Goal: Browse casually

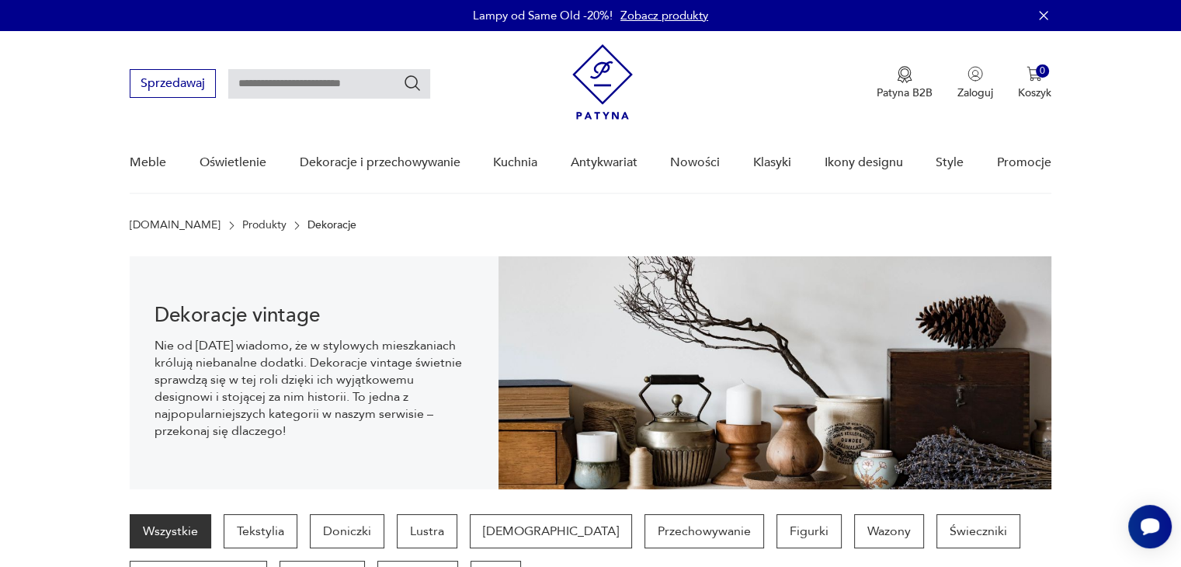
scroll to position [207, 0]
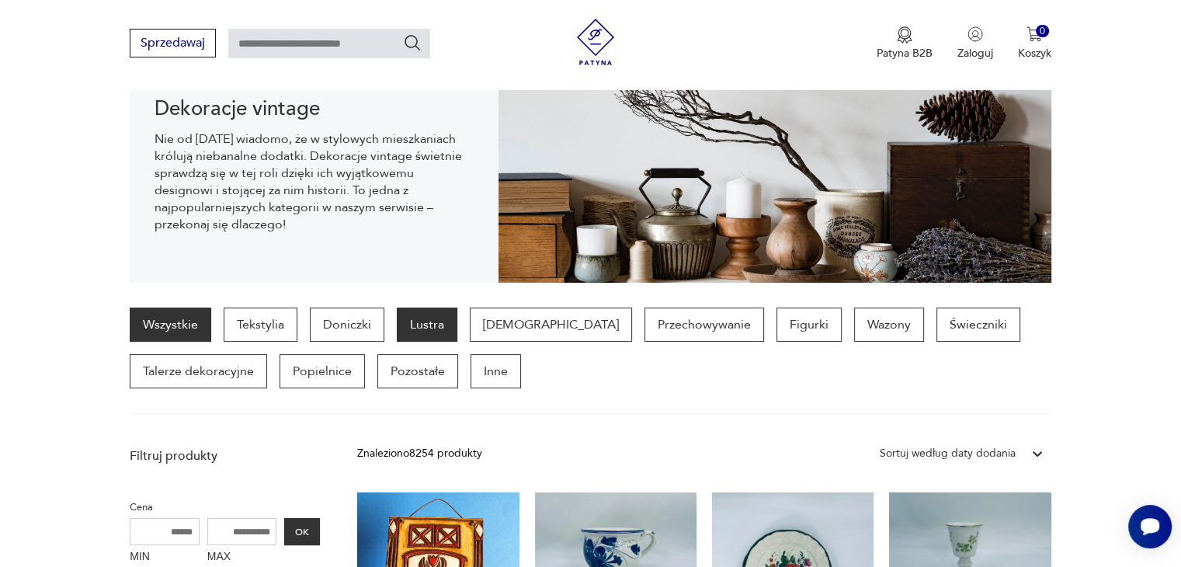
click at [439, 320] on p "Lustra" at bounding box center [427, 324] width 61 height 34
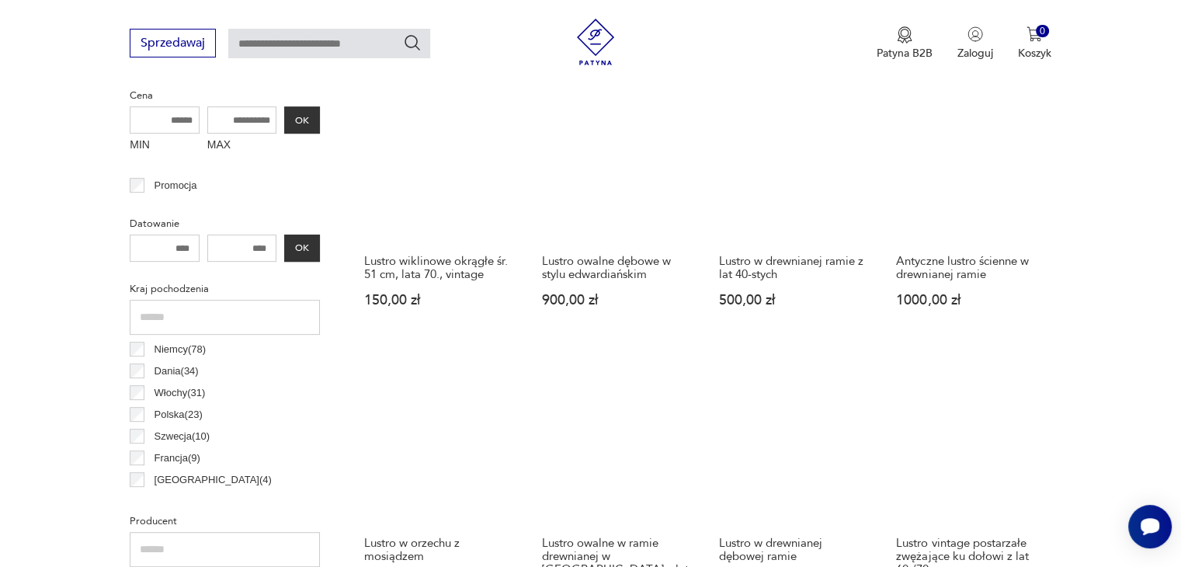
scroll to position [826, 0]
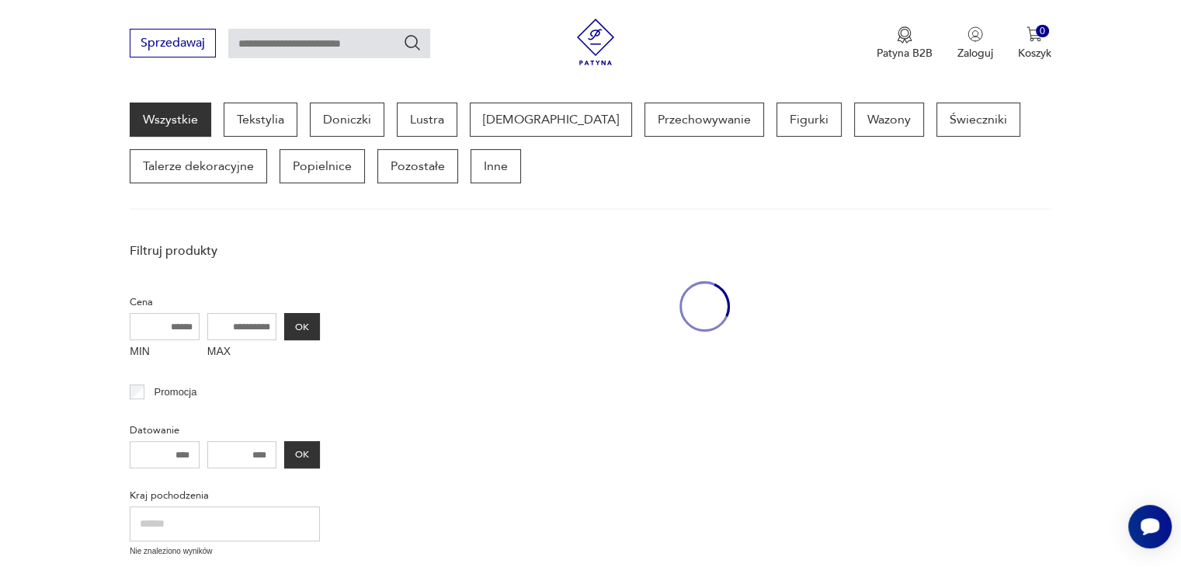
scroll to position [207, 0]
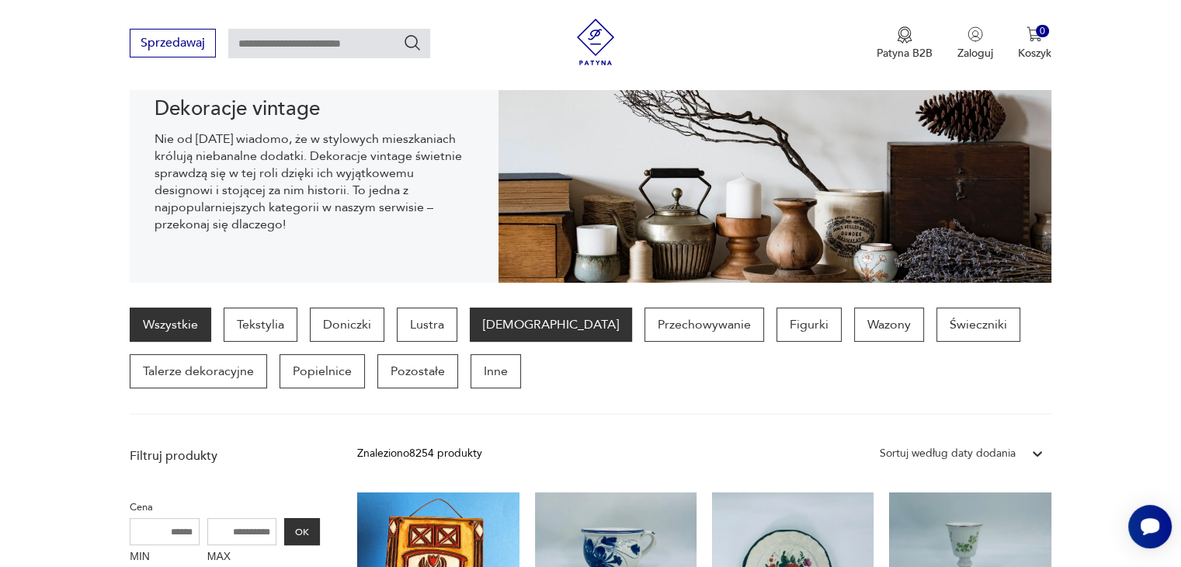
click at [506, 333] on p "[DEMOGRAPHIC_DATA]" at bounding box center [551, 324] width 162 height 34
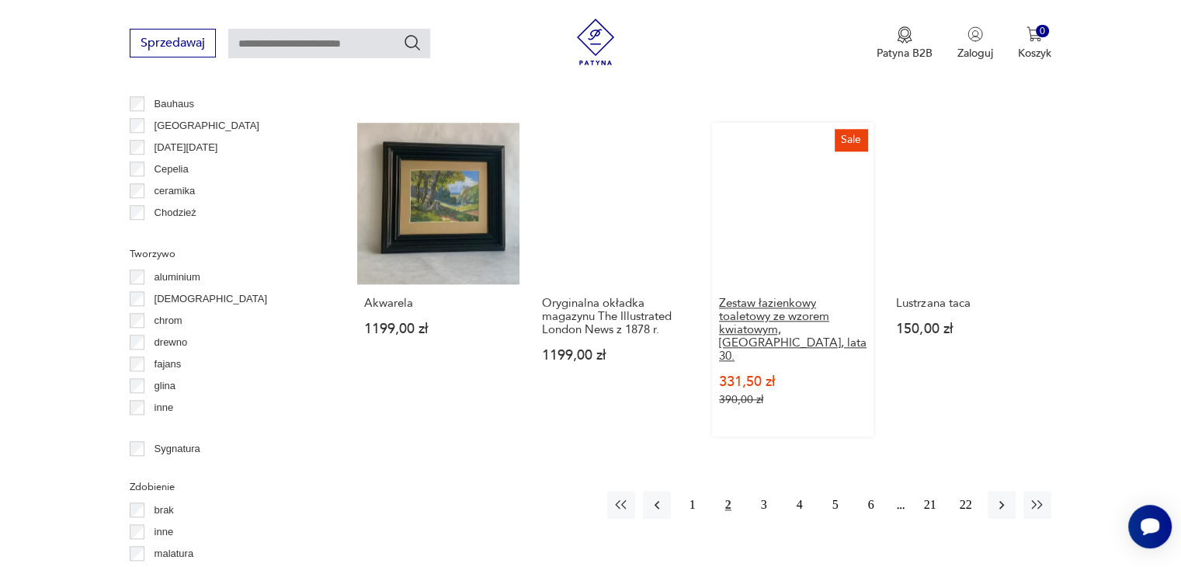
scroll to position [1447, 0]
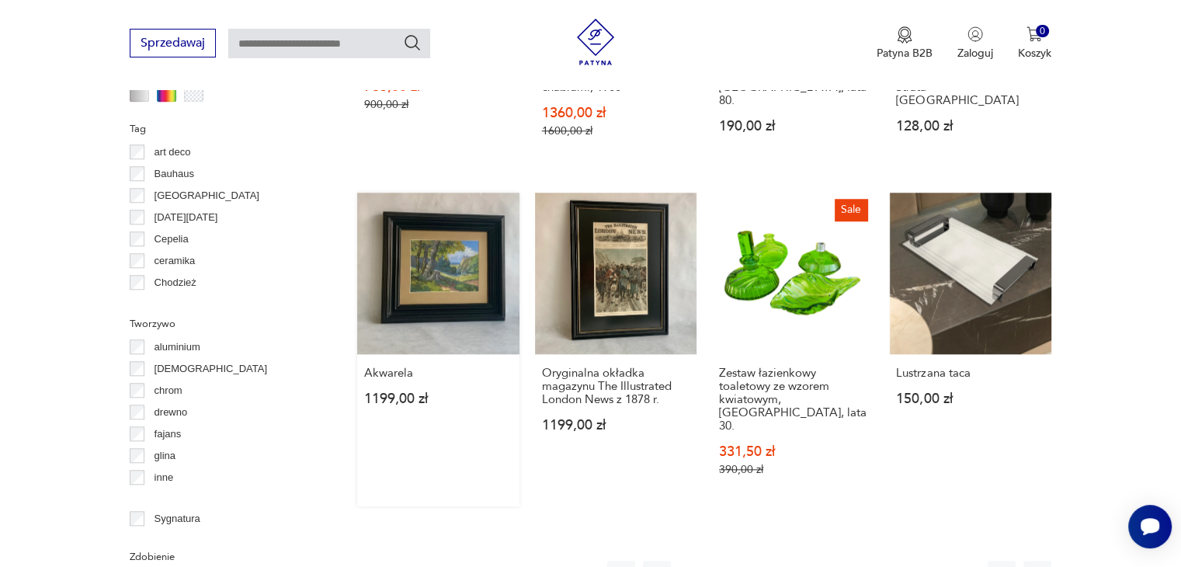
click at [425, 224] on link "Akwarela 1199,00 zł" at bounding box center [438, 350] width 162 height 314
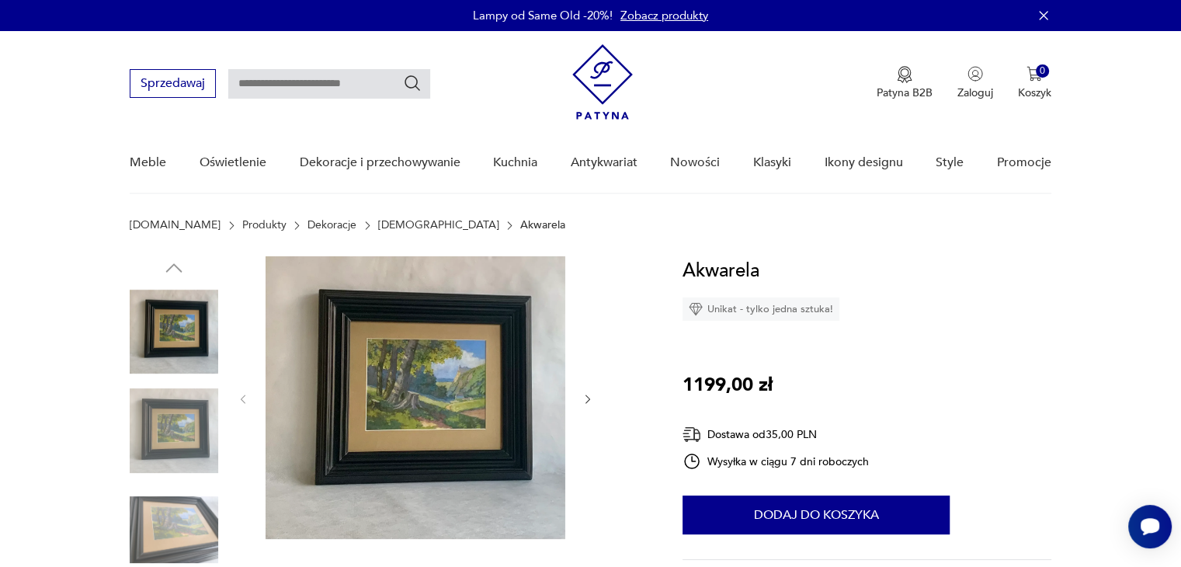
click at [202, 428] on img at bounding box center [174, 431] width 89 height 89
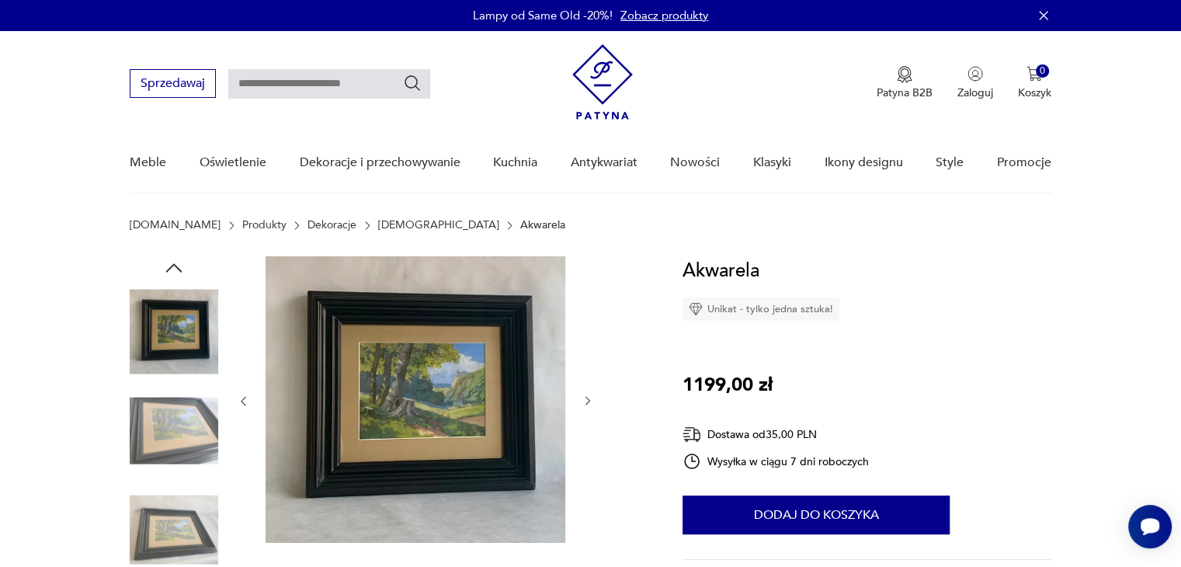
click at [403, 408] on img at bounding box center [416, 399] width 300 height 287
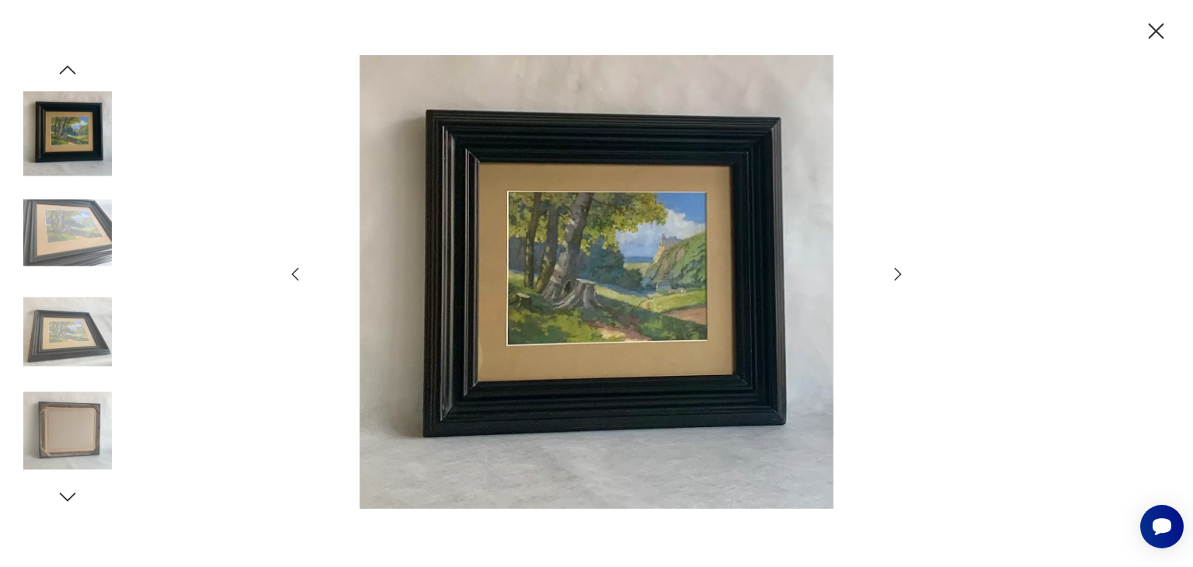
click at [85, 423] on img at bounding box center [67, 431] width 89 height 89
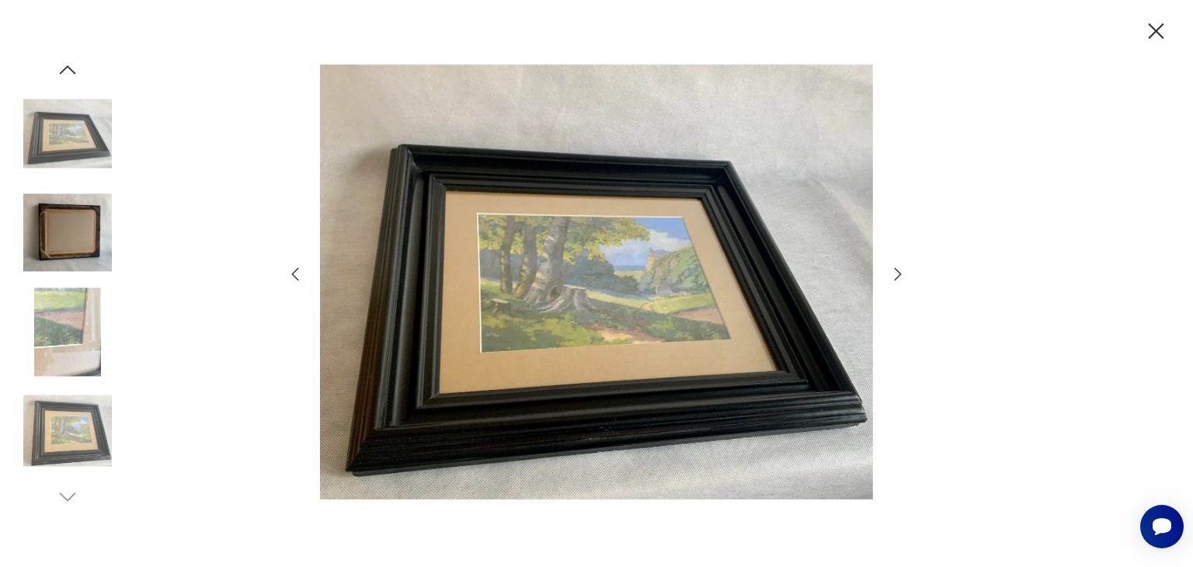
click at [59, 287] on img at bounding box center [67, 331] width 89 height 89
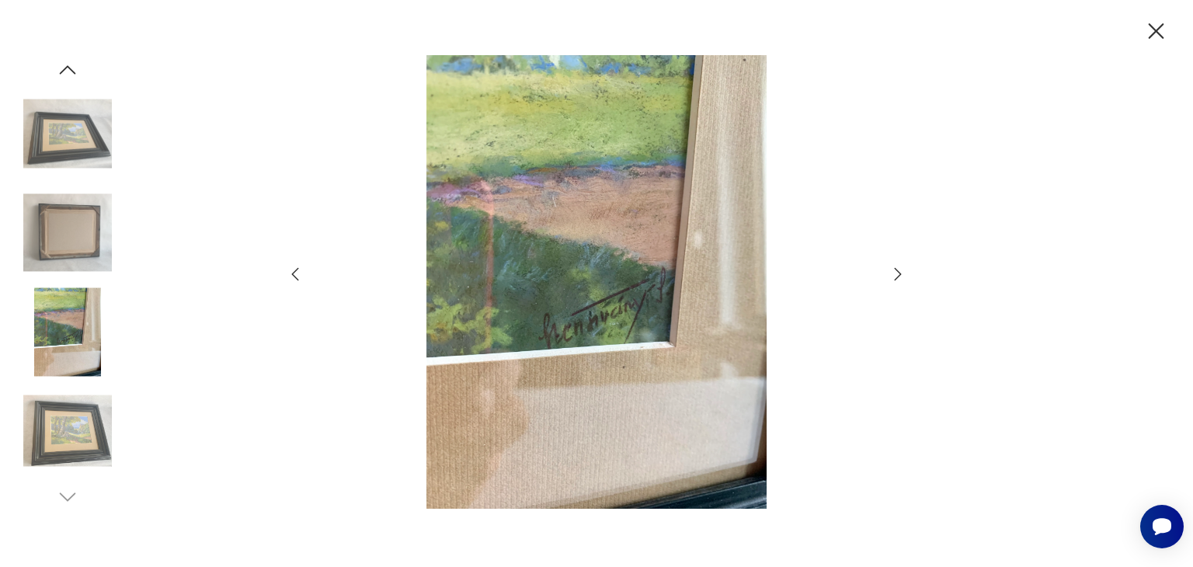
click at [1162, 30] on icon "button" at bounding box center [1155, 31] width 27 height 27
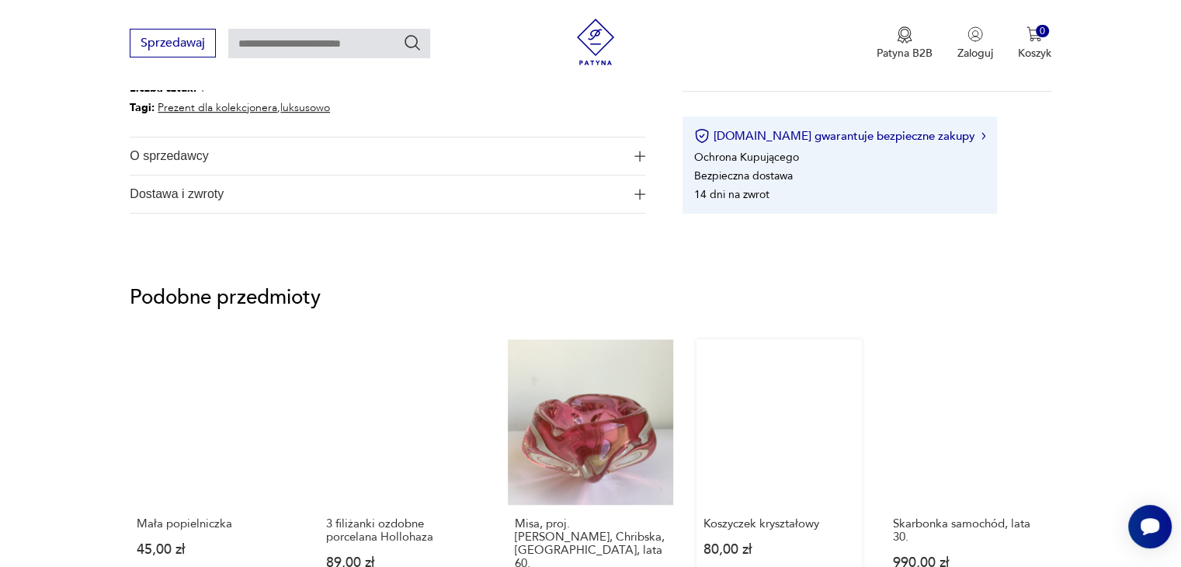
scroll to position [1035, 0]
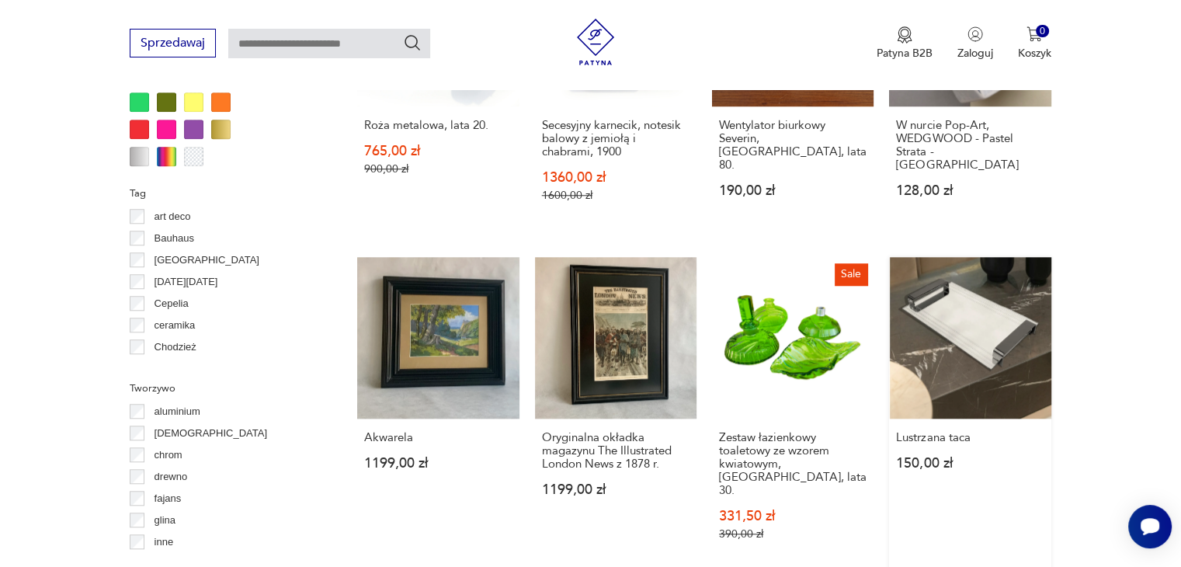
scroll to position [1590, 0]
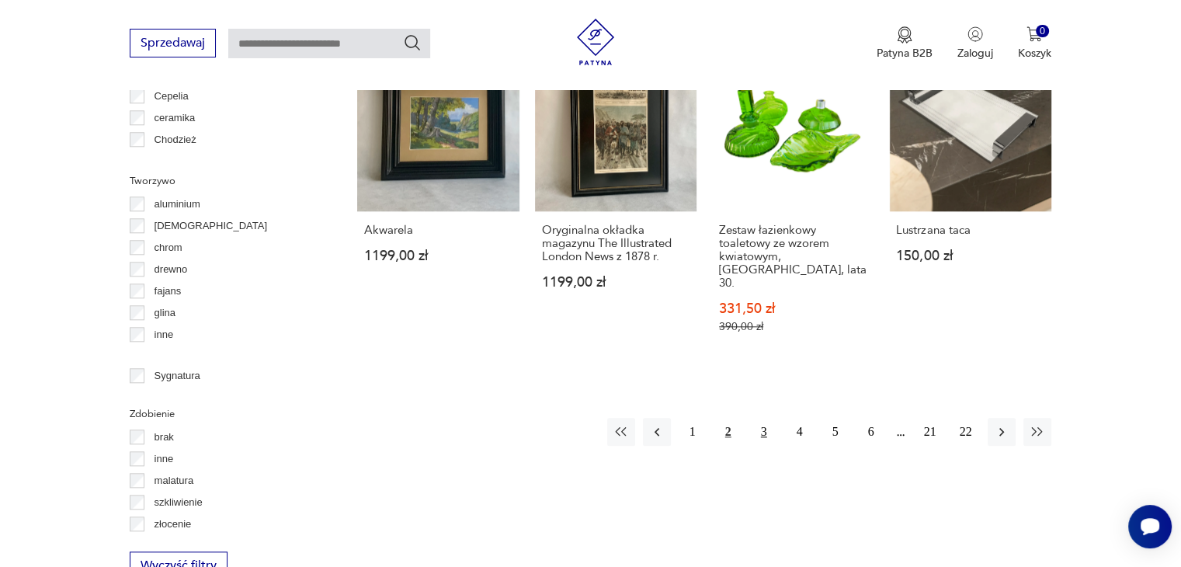
click at [767, 418] on button "3" at bounding box center [764, 432] width 28 height 28
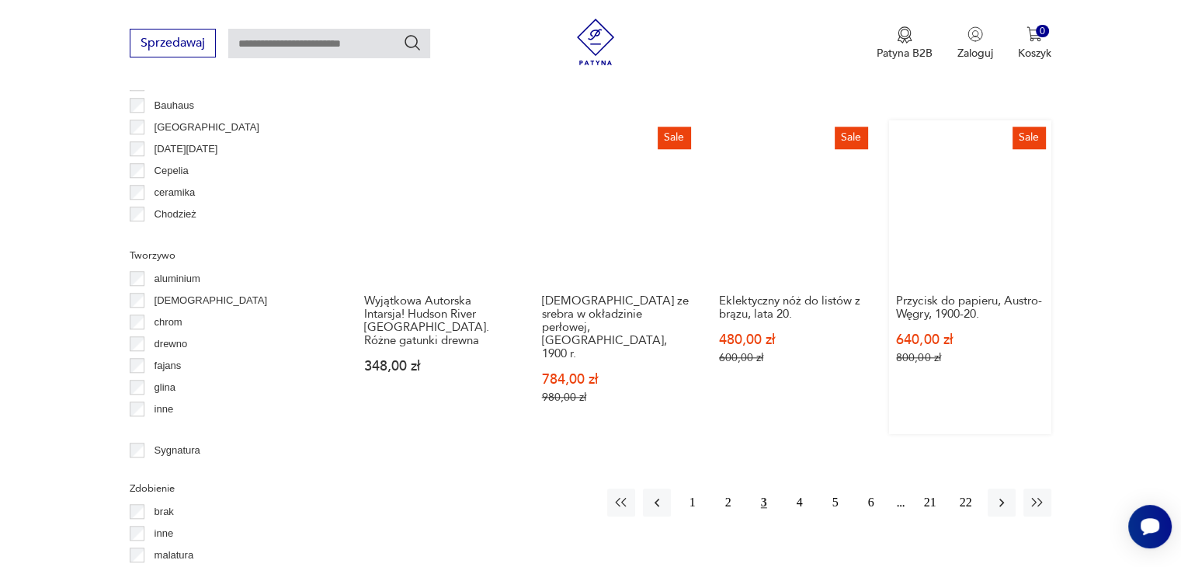
scroll to position [1447, 0]
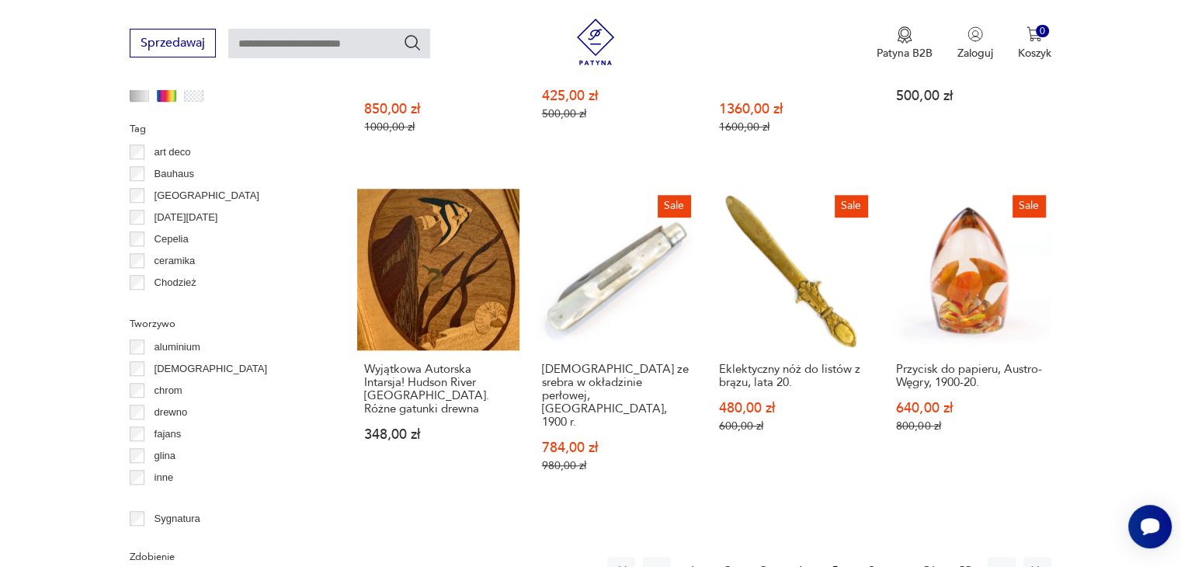
click at [801, 557] on button "4" at bounding box center [800, 571] width 28 height 28
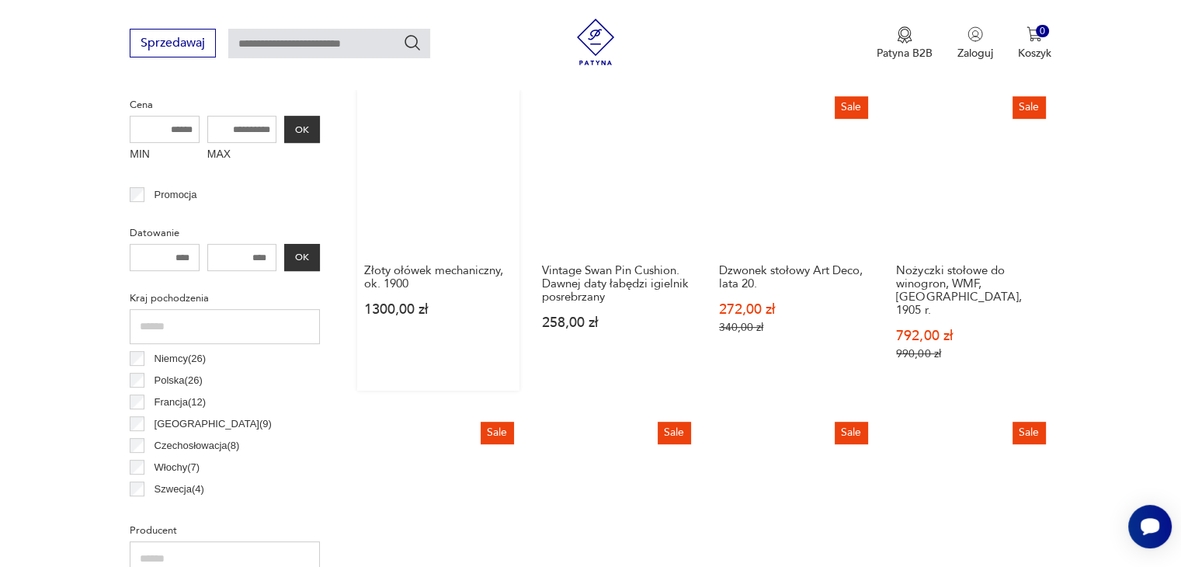
scroll to position [618, 0]
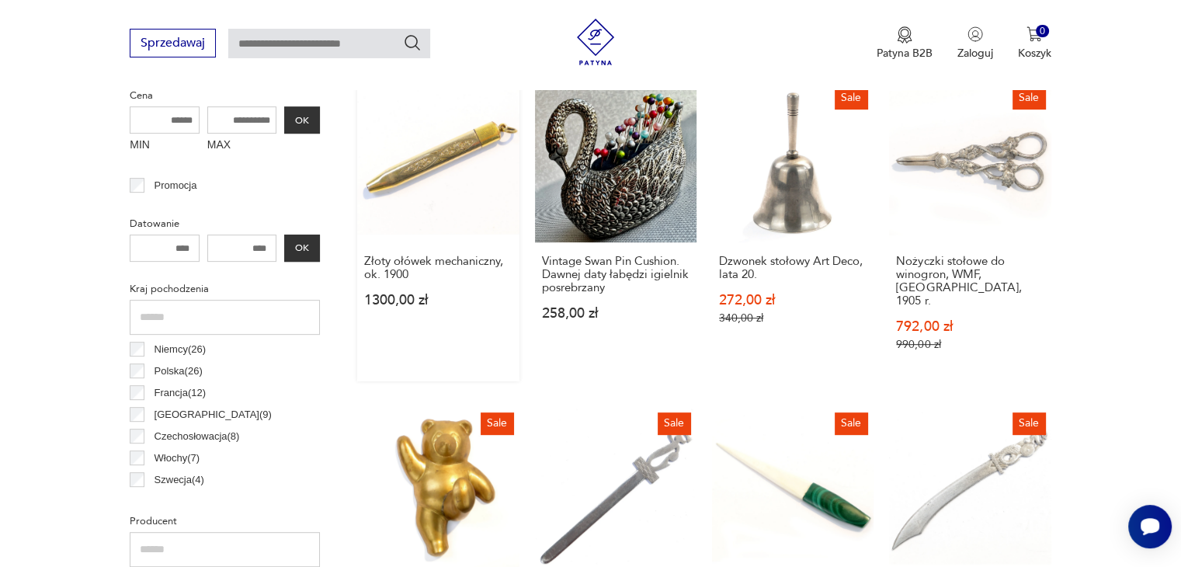
click at [450, 153] on link "Złoty ołówek mechaniczny, ok. 1900 1300,00 zł" at bounding box center [438, 231] width 162 height 300
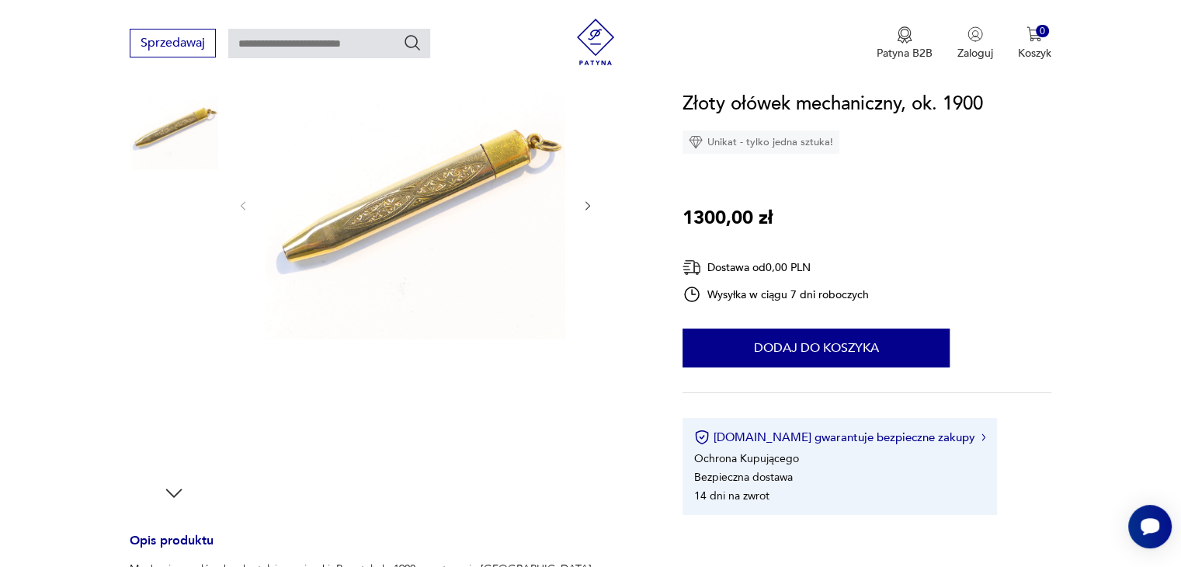
scroll to position [207, 0]
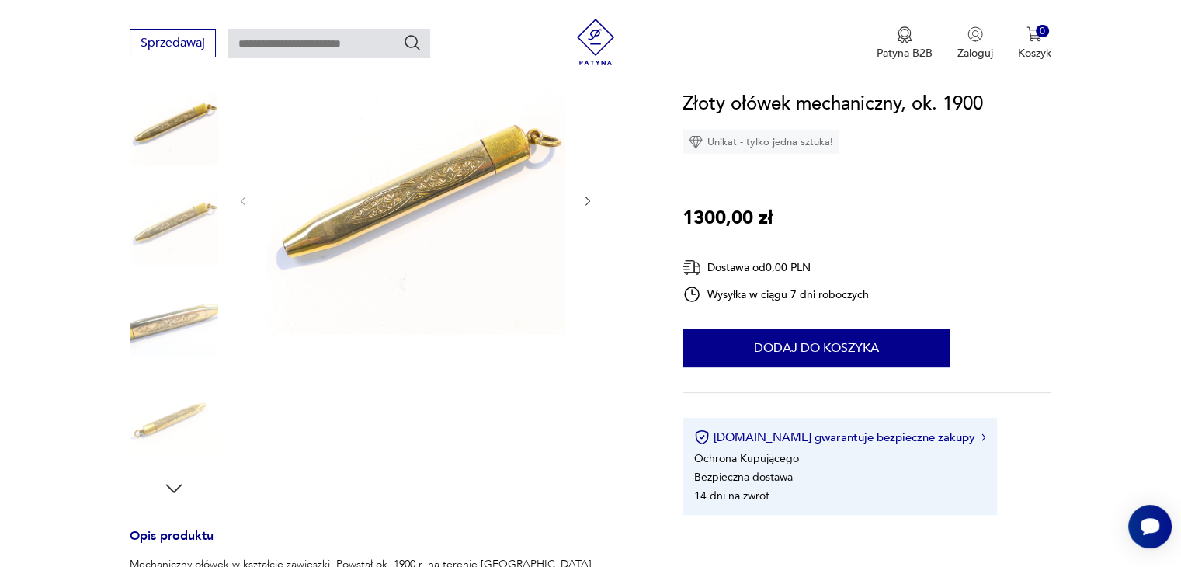
click at [585, 197] on icon "button" at bounding box center [588, 201] width 13 height 13
click at [585, 198] on icon "button" at bounding box center [588, 201] width 13 height 13
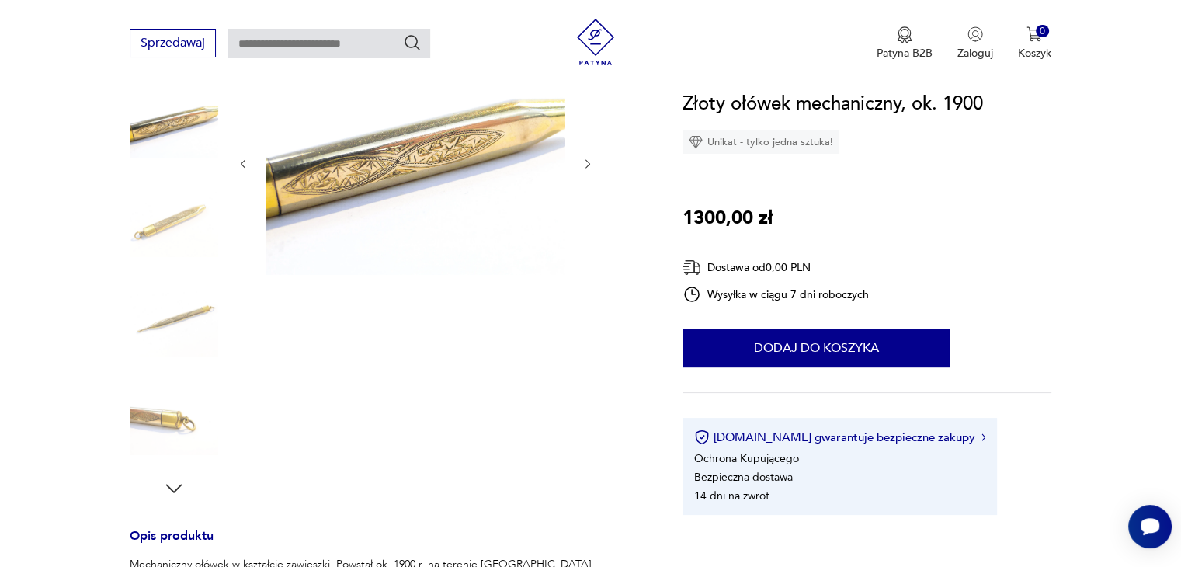
click at [587, 198] on div at bounding box center [415, 164] width 357 height 228
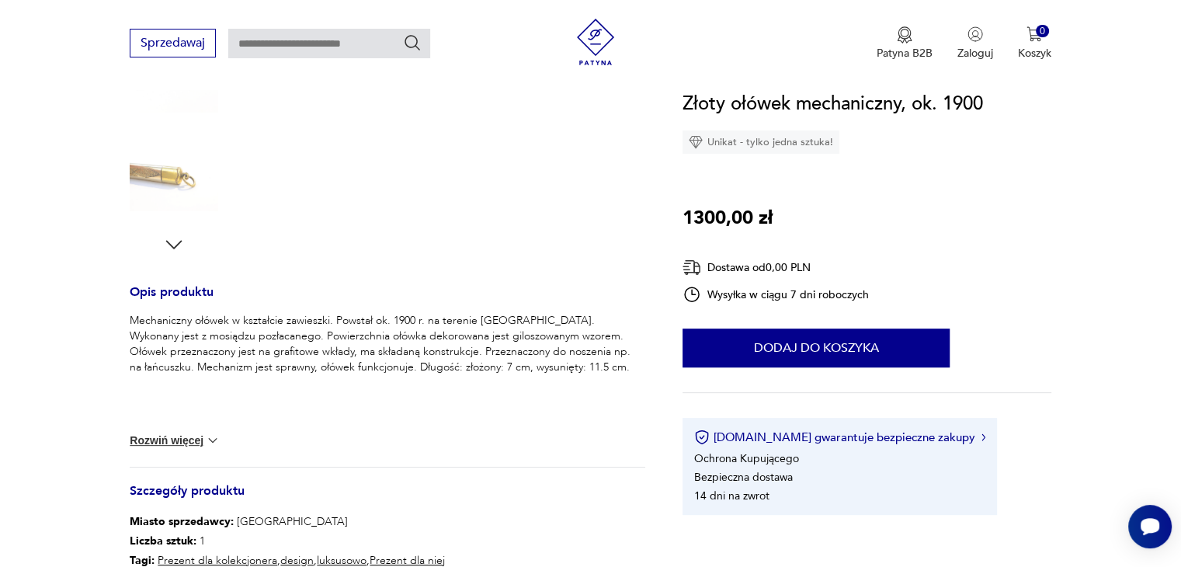
scroll to position [621, 0]
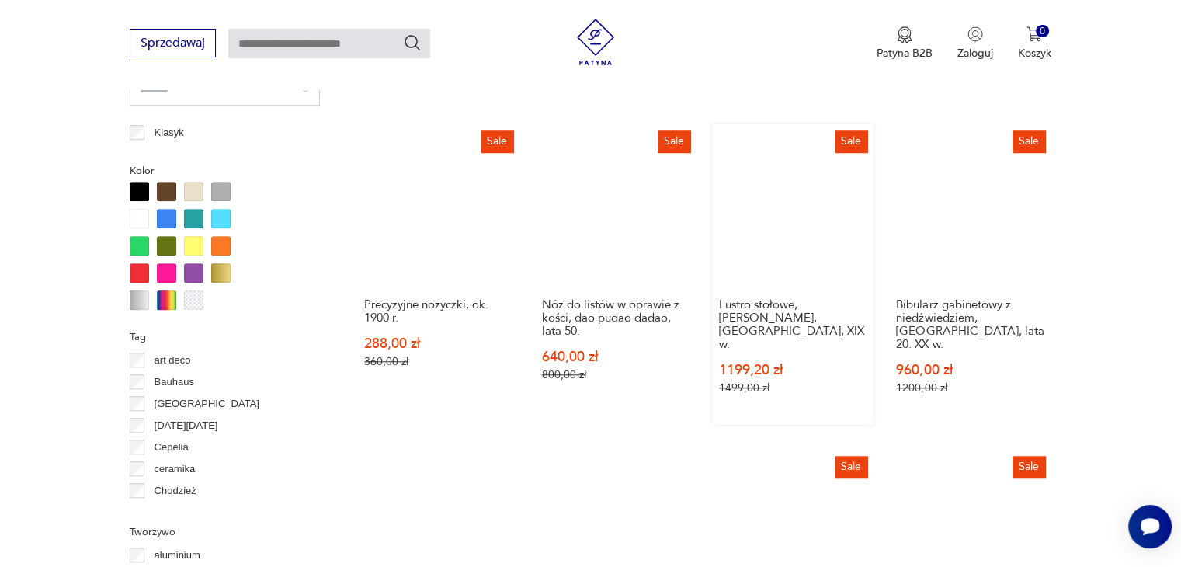
scroll to position [1447, 0]
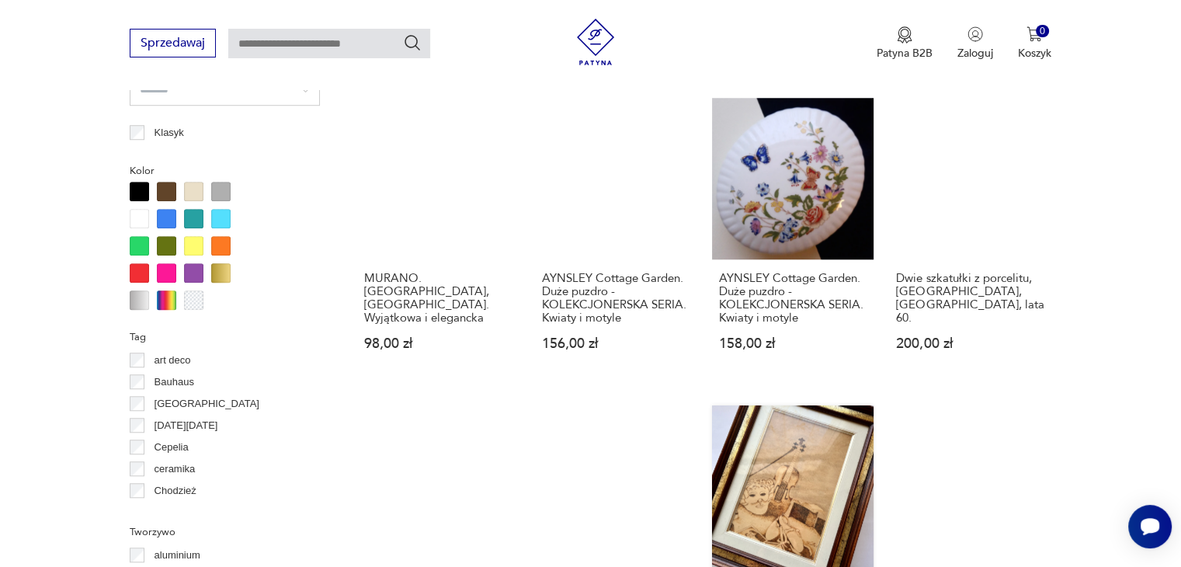
scroll to position [1447, 0]
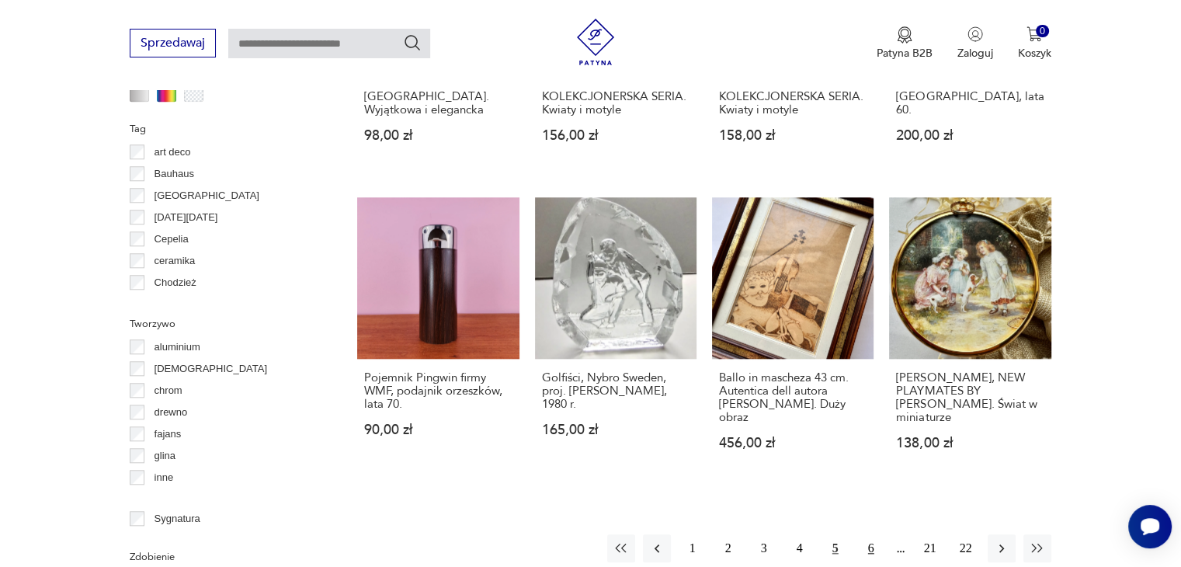
click at [867, 534] on button "6" at bounding box center [871, 548] width 28 height 28
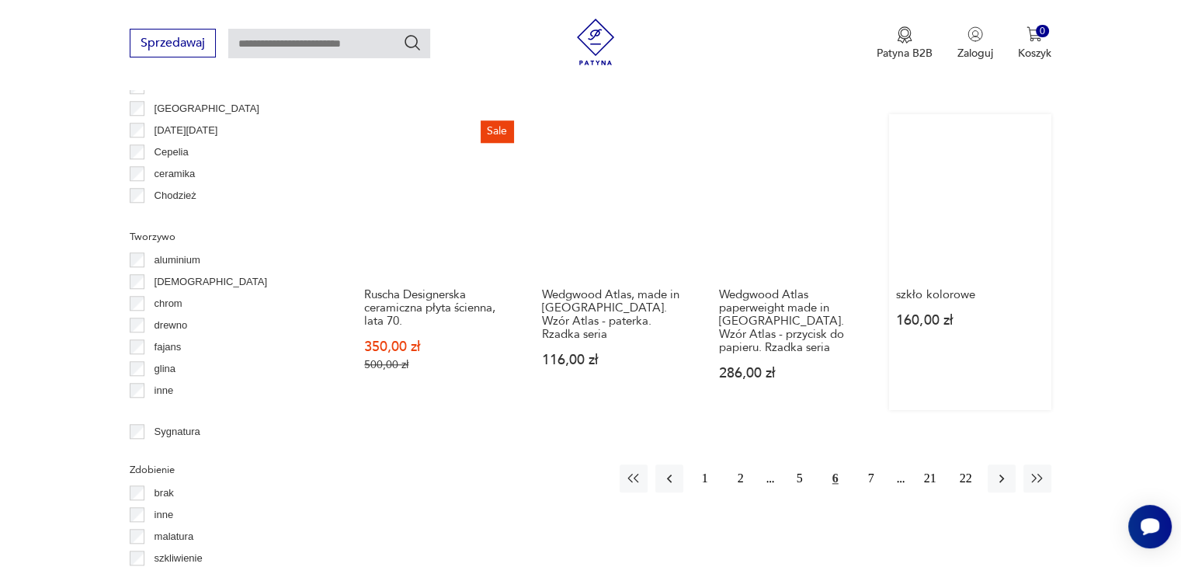
scroll to position [1447, 0]
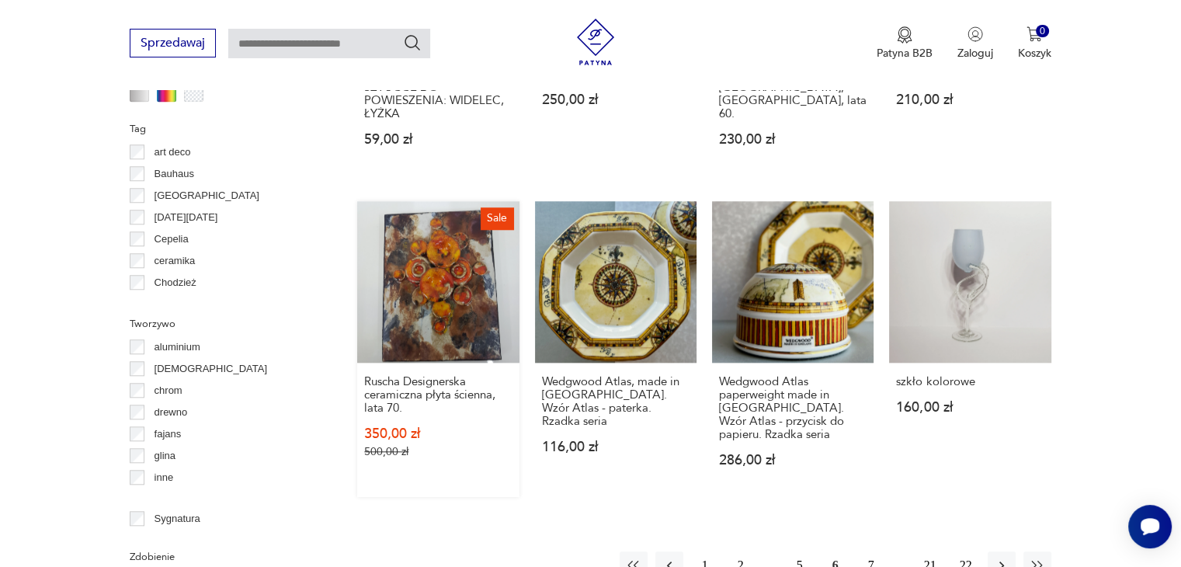
click at [493, 271] on link "Sale Ruscha Designerska ceramiczna płyta ścienna, lata 70. 350,00 zł 500,00 zł" at bounding box center [438, 349] width 162 height 296
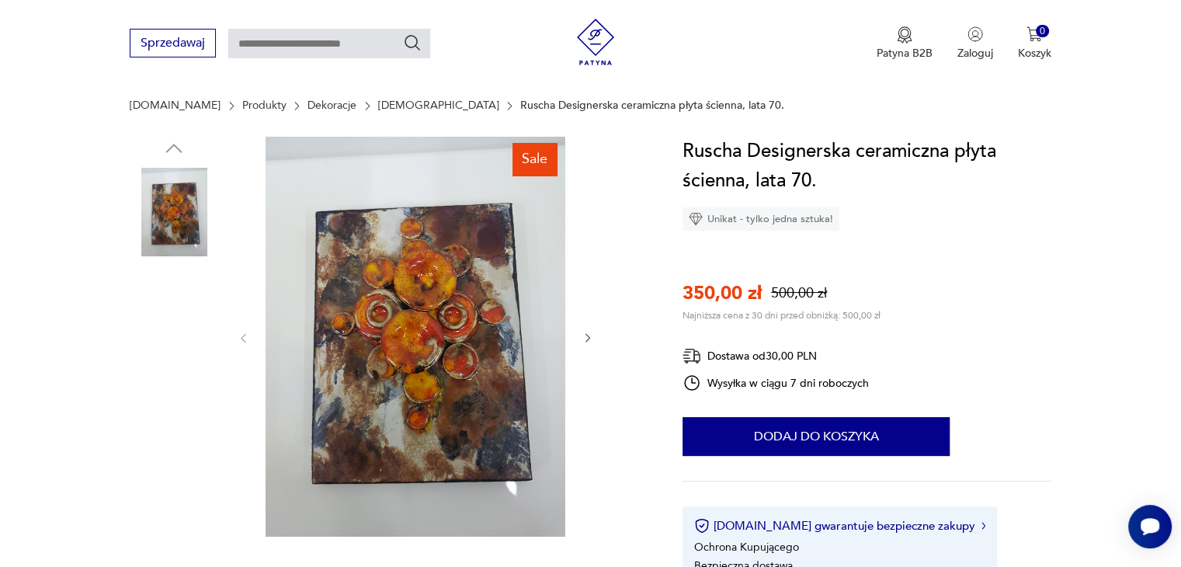
scroll to position [207, 0]
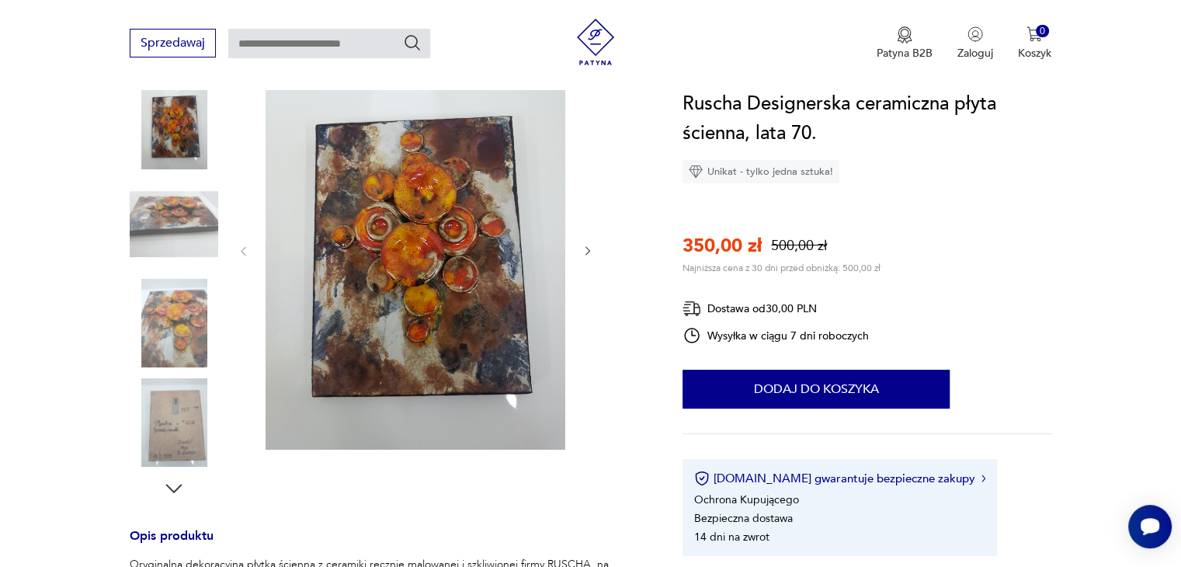
click at [582, 249] on icon "button" at bounding box center [588, 251] width 13 height 13
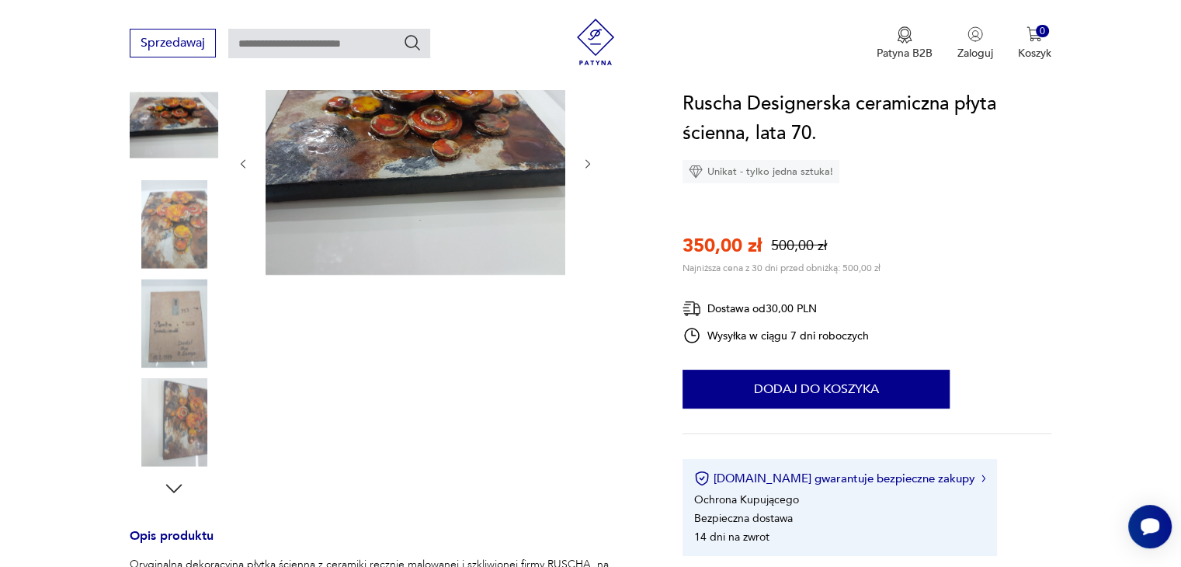
click at [173, 190] on img at bounding box center [174, 224] width 89 height 89
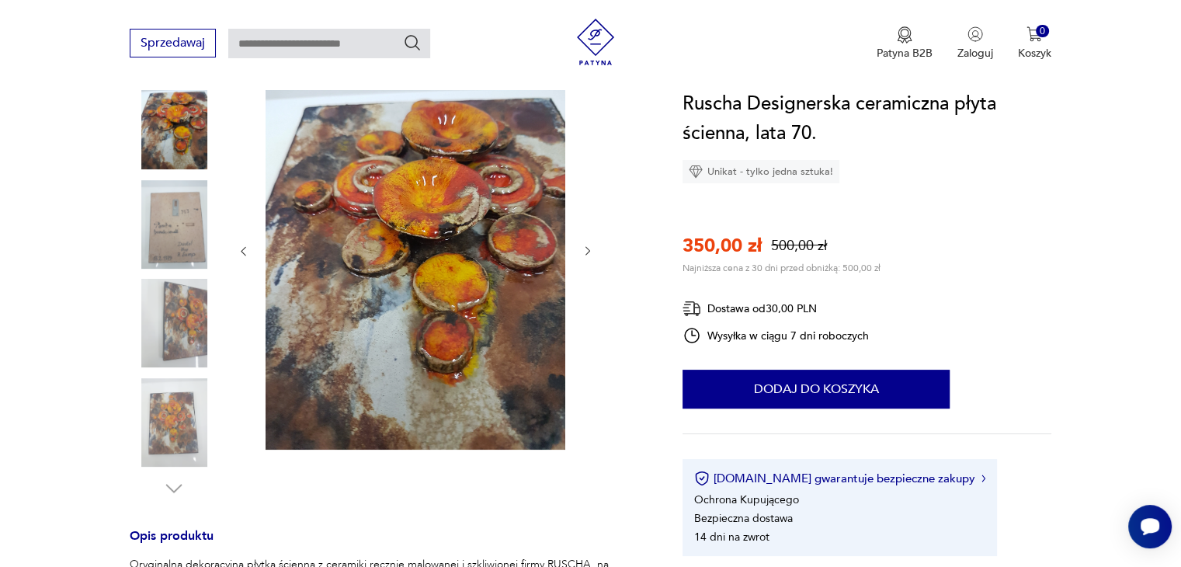
click at [175, 238] on img at bounding box center [174, 224] width 89 height 89
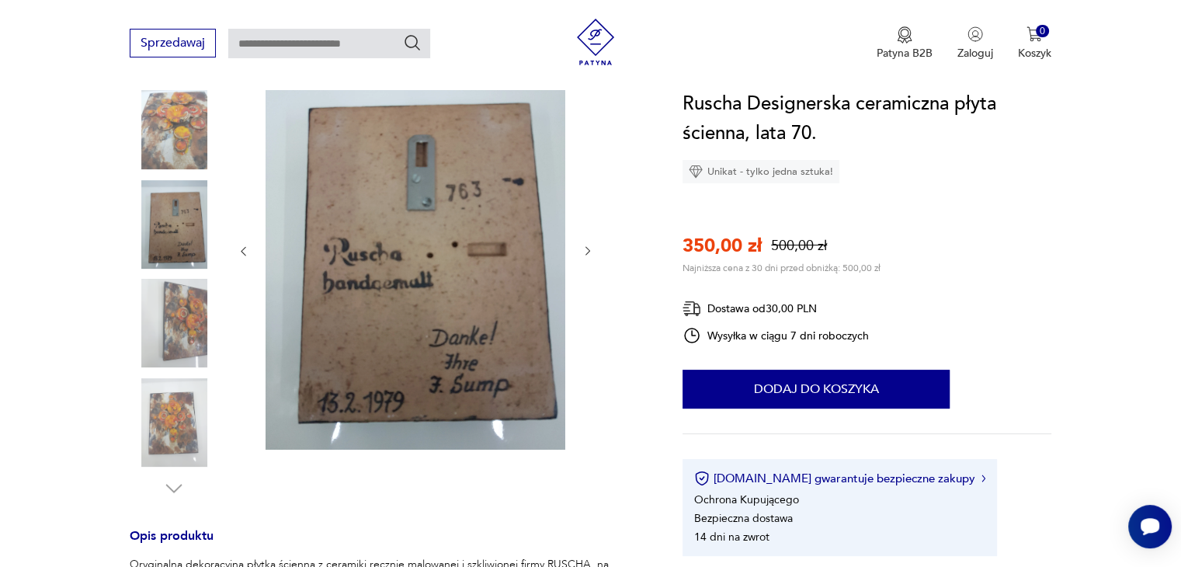
click at [179, 283] on img at bounding box center [174, 323] width 89 height 89
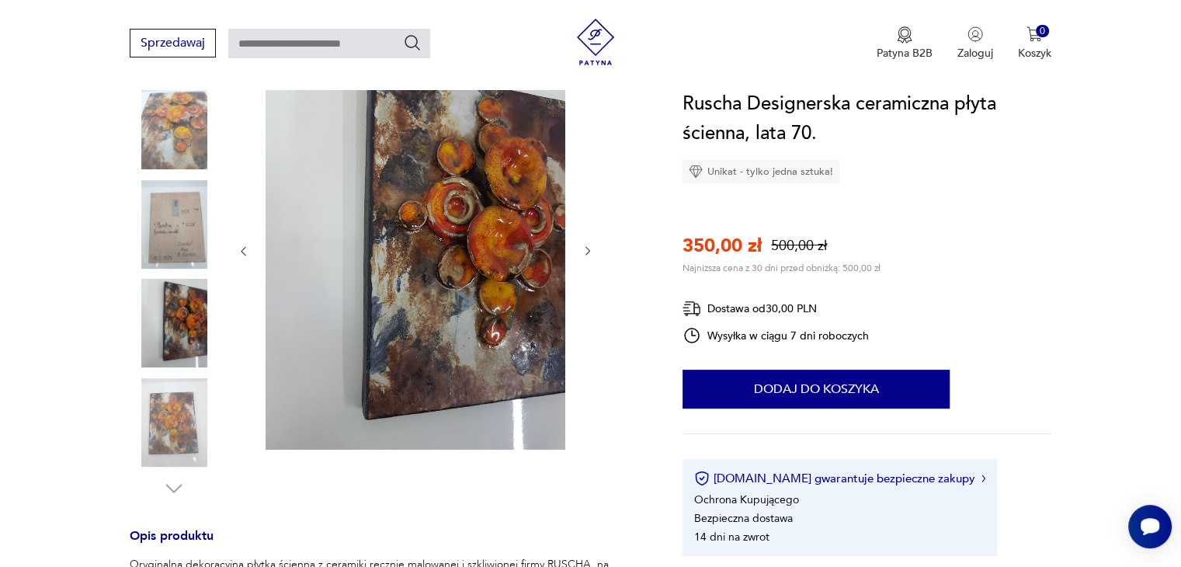
click at [189, 401] on img at bounding box center [174, 422] width 89 height 89
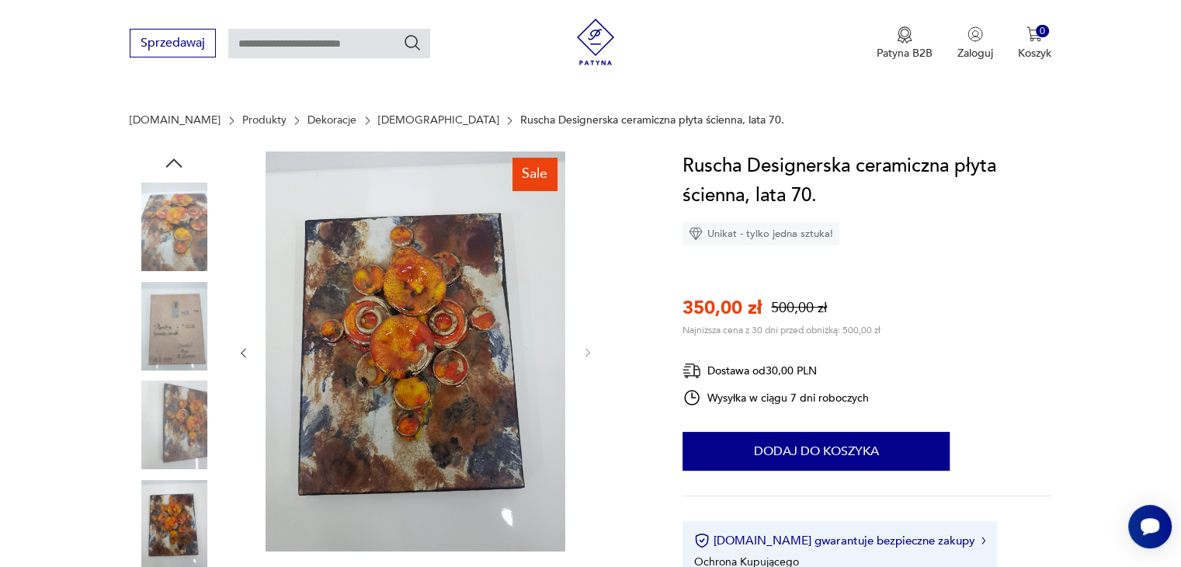
scroll to position [0, 0]
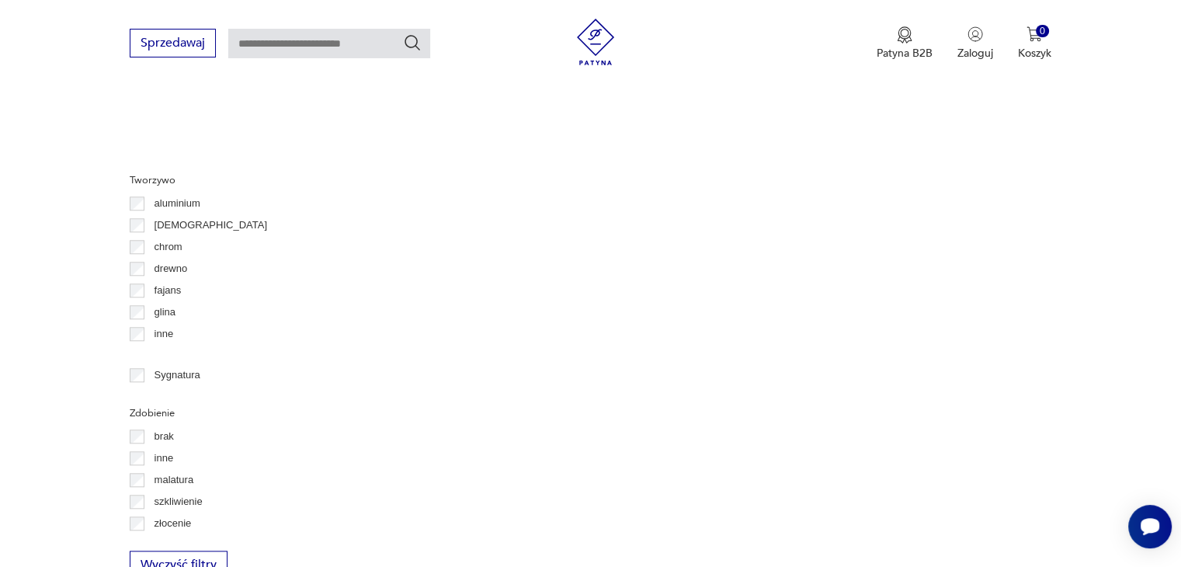
scroll to position [1590, 0]
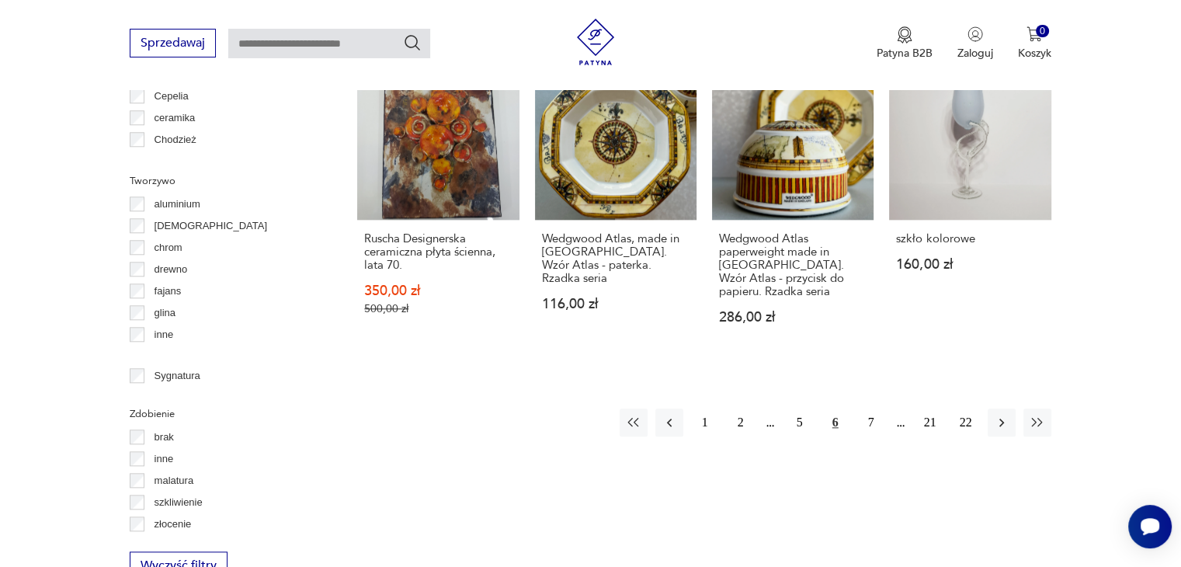
click at [867, 408] on button "7" at bounding box center [871, 422] width 28 height 28
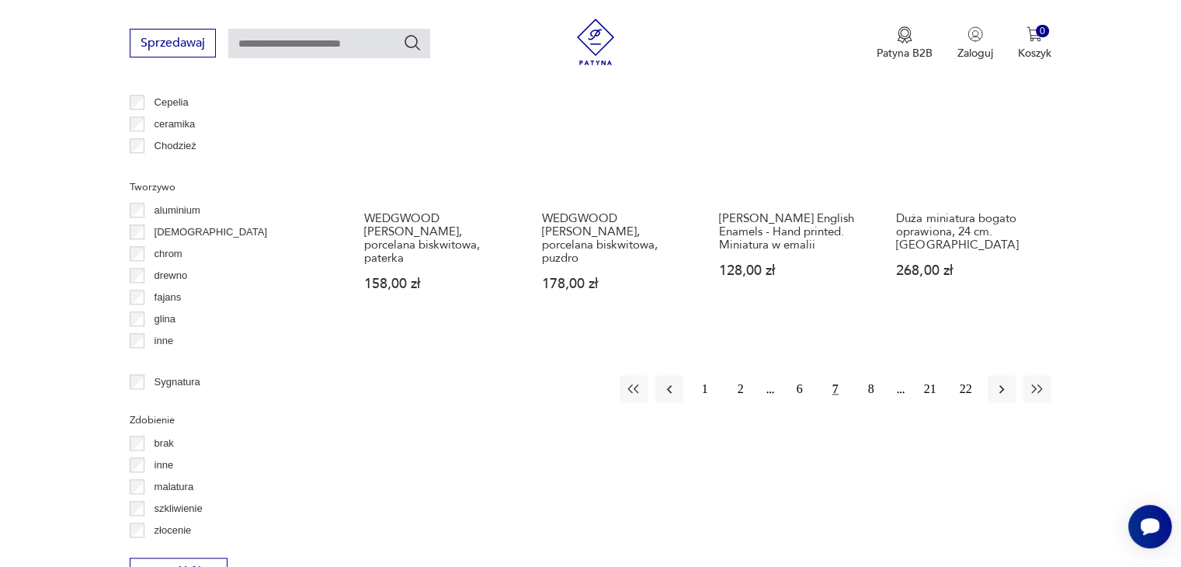
scroll to position [1654, 0]
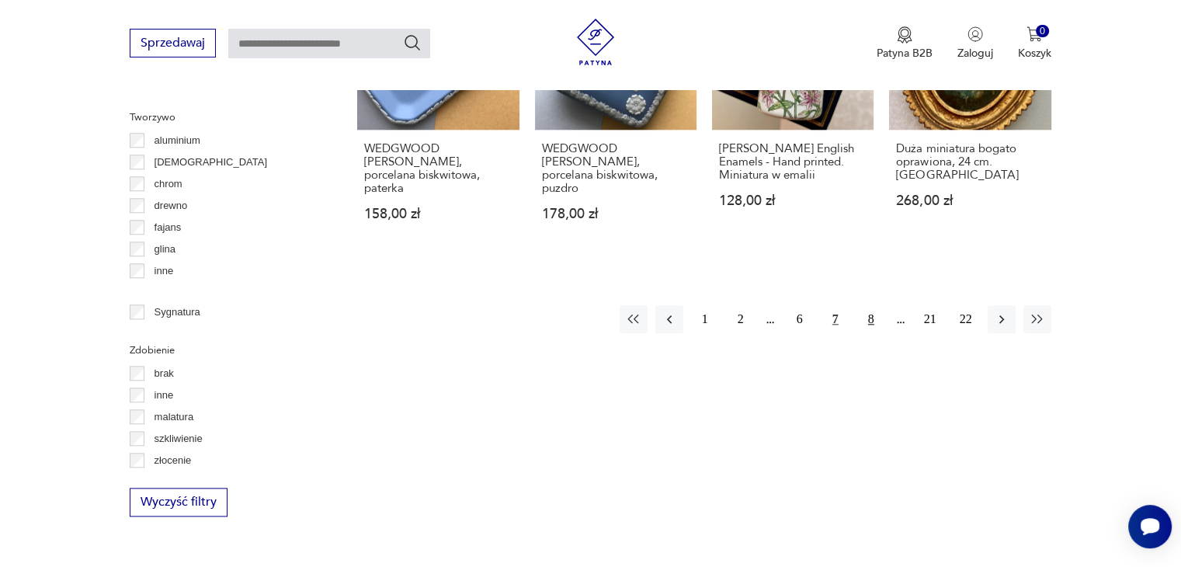
click at [867, 305] on button "8" at bounding box center [871, 319] width 28 height 28
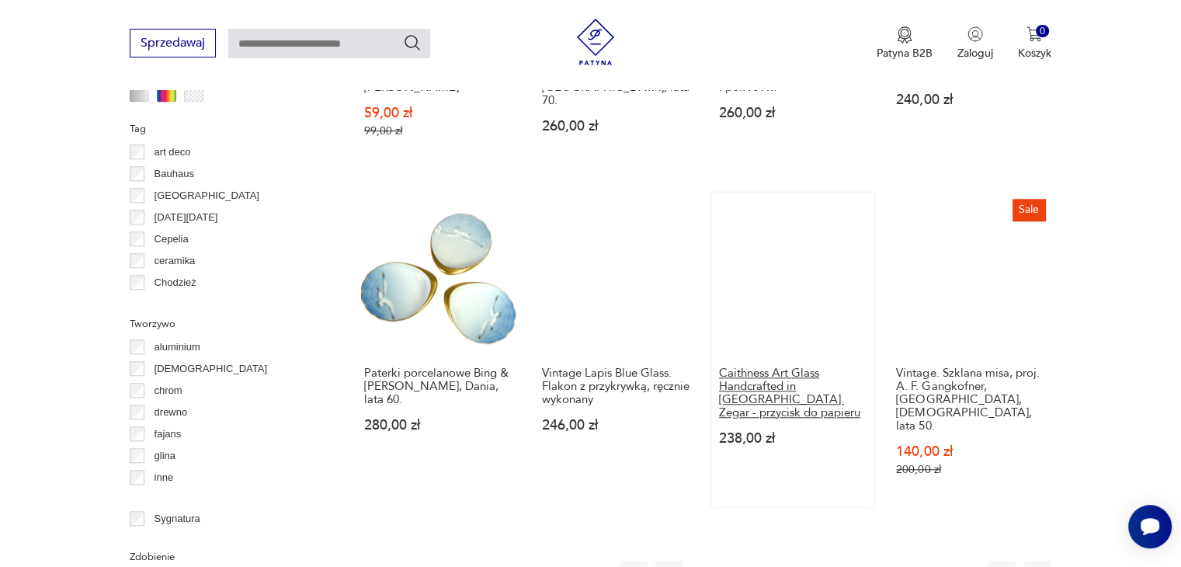
scroll to position [1654, 0]
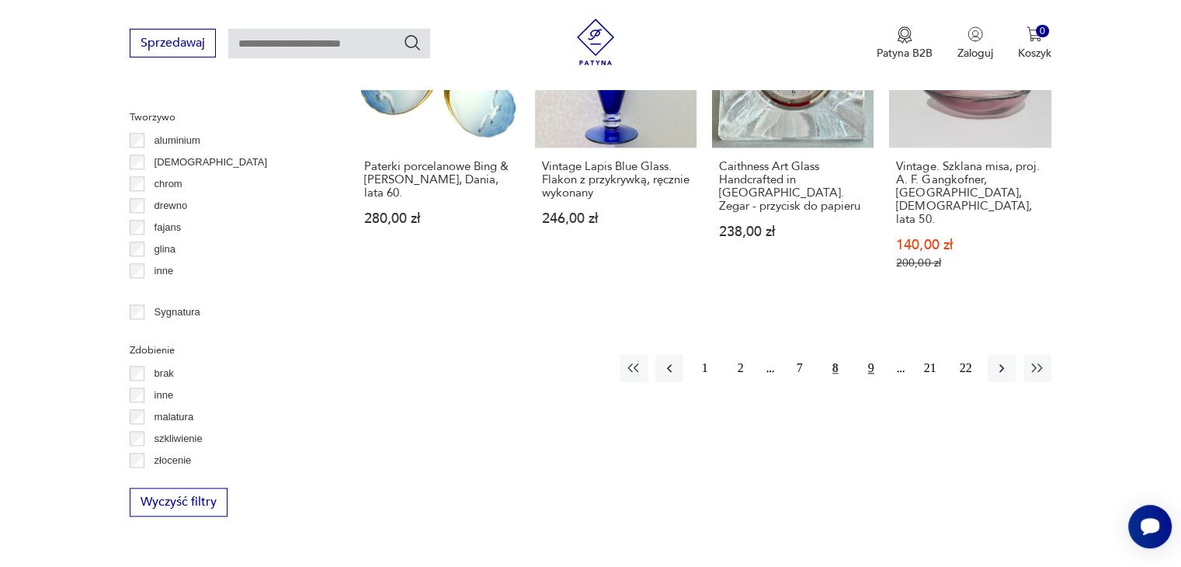
click at [874, 354] on button "9" at bounding box center [871, 368] width 28 height 28
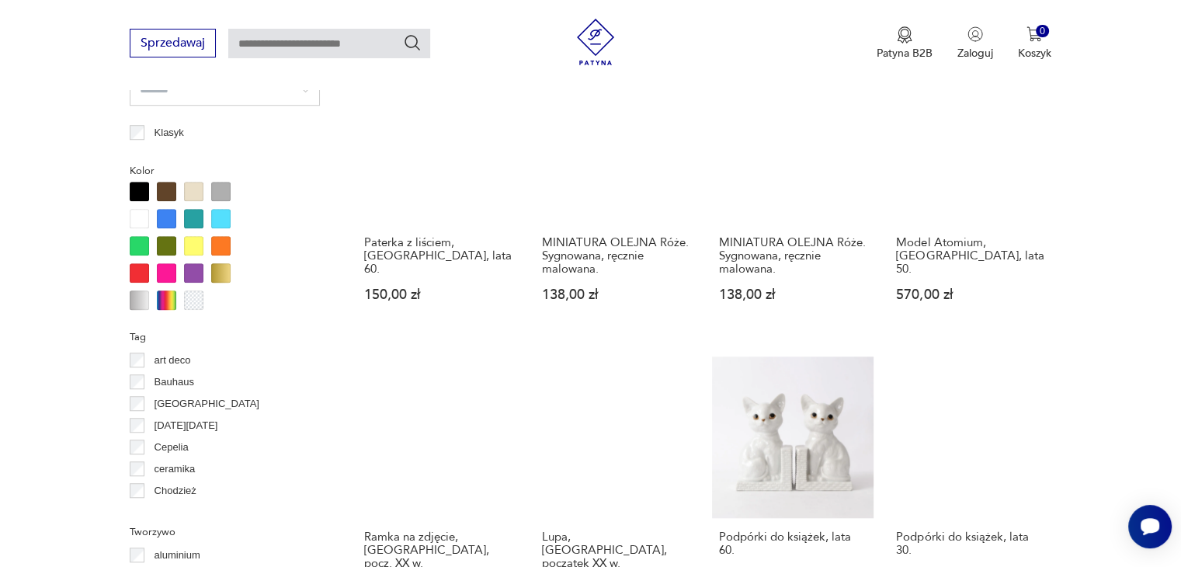
scroll to position [1447, 0]
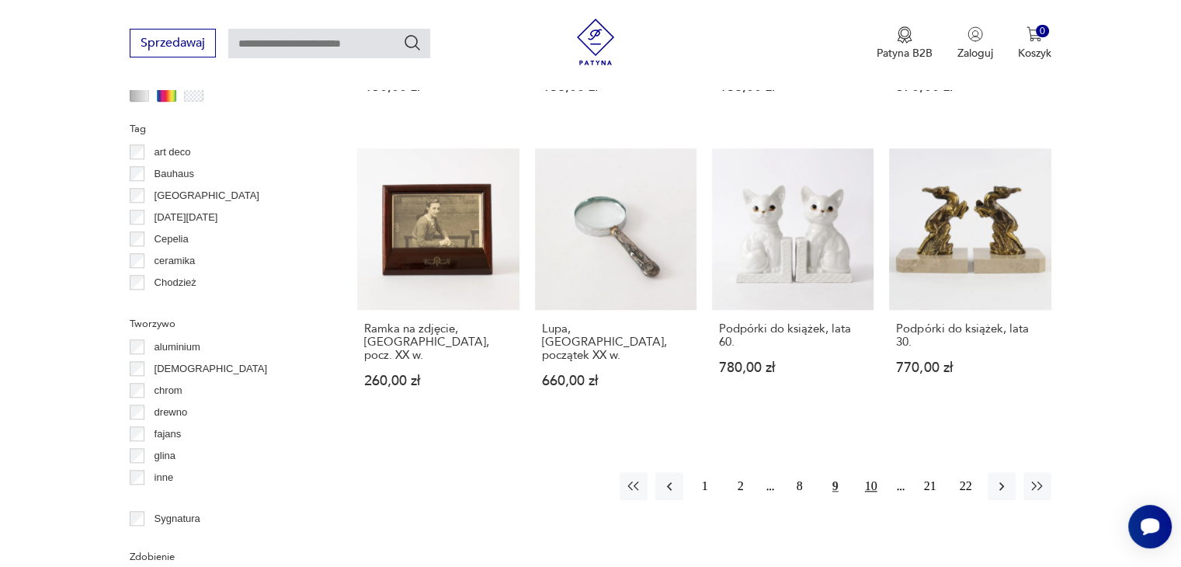
click at [875, 472] on button "10" at bounding box center [871, 486] width 28 height 28
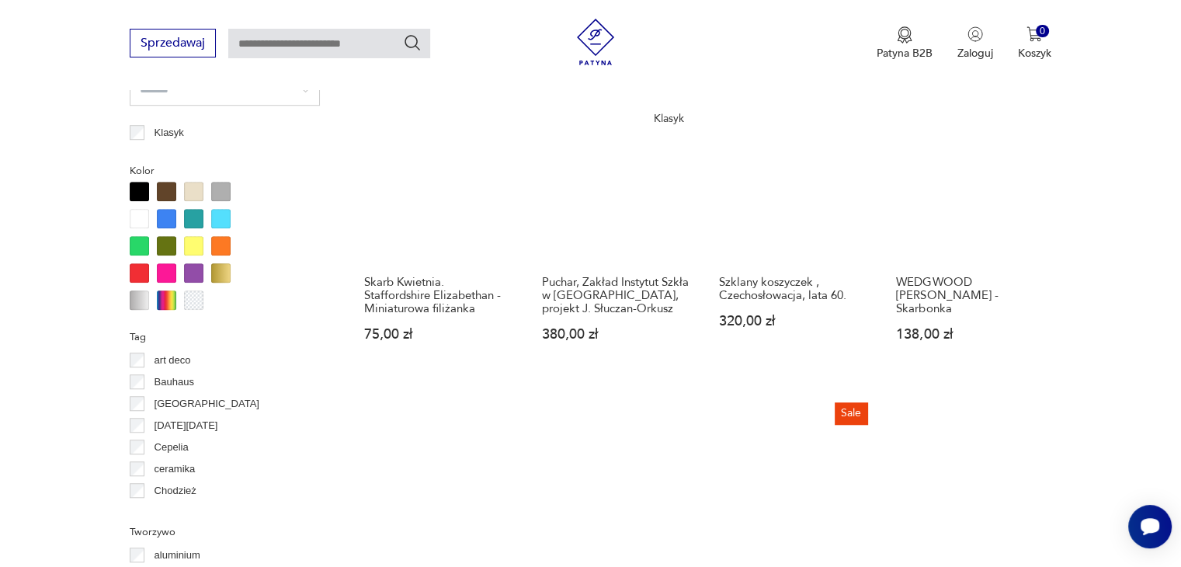
scroll to position [1447, 0]
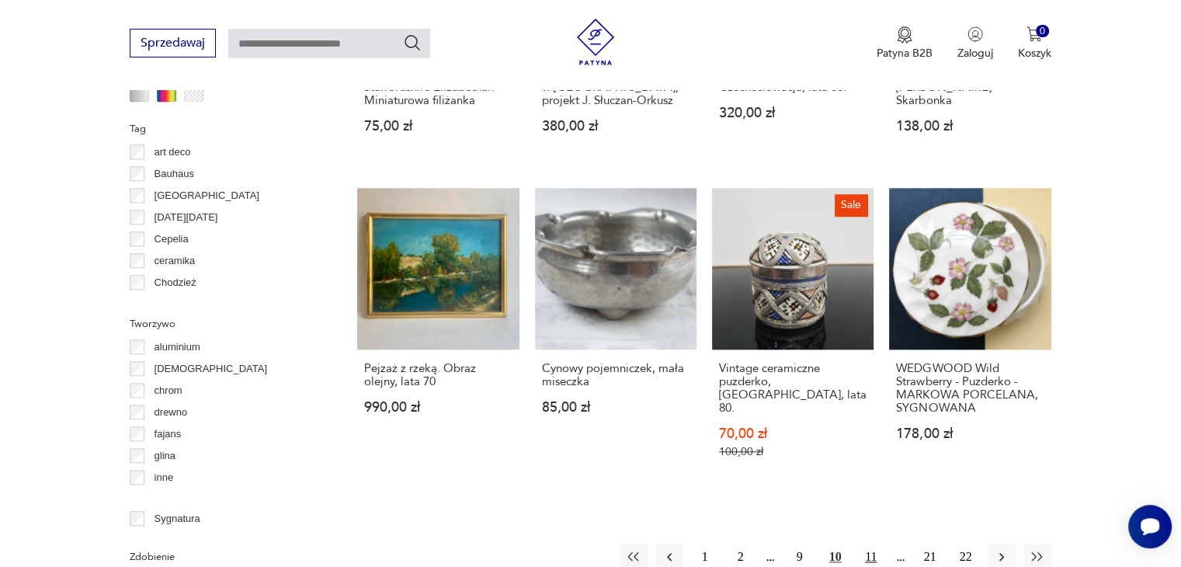
click at [874, 543] on button "11" at bounding box center [871, 557] width 28 height 28
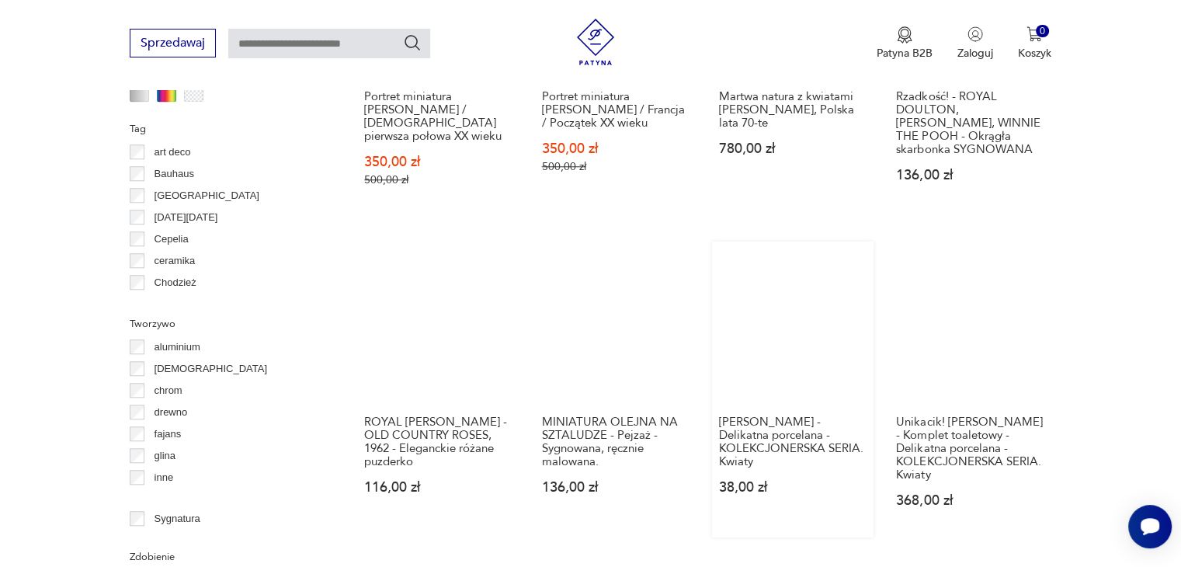
scroll to position [1654, 0]
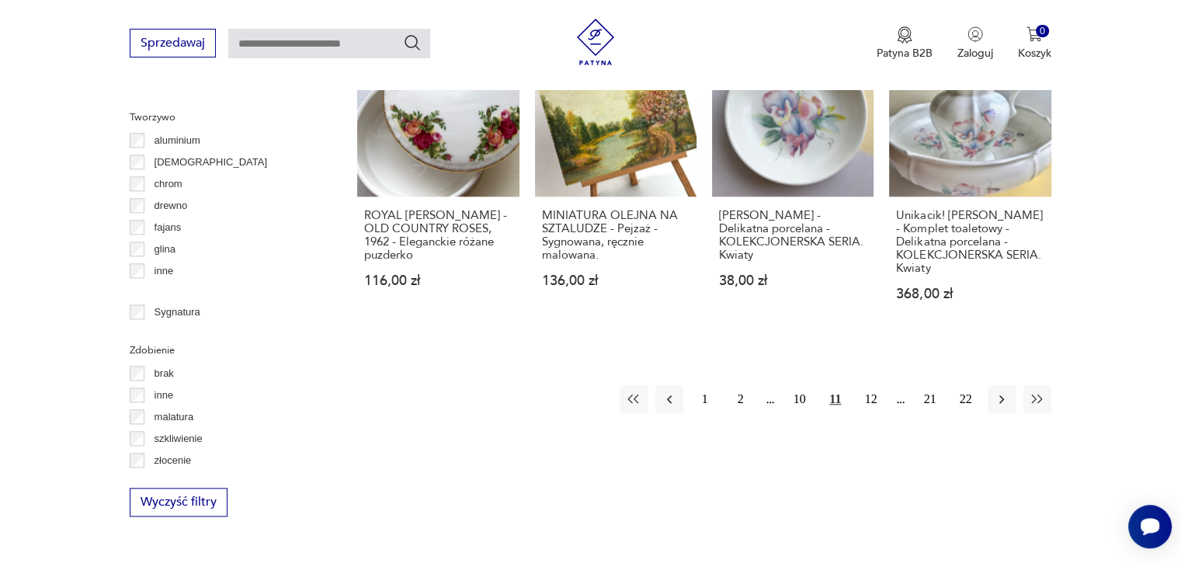
click at [887, 385] on div "1 2 10 11 12 21 22" at bounding box center [836, 399] width 432 height 28
click at [875, 385] on button "12" at bounding box center [871, 399] width 28 height 28
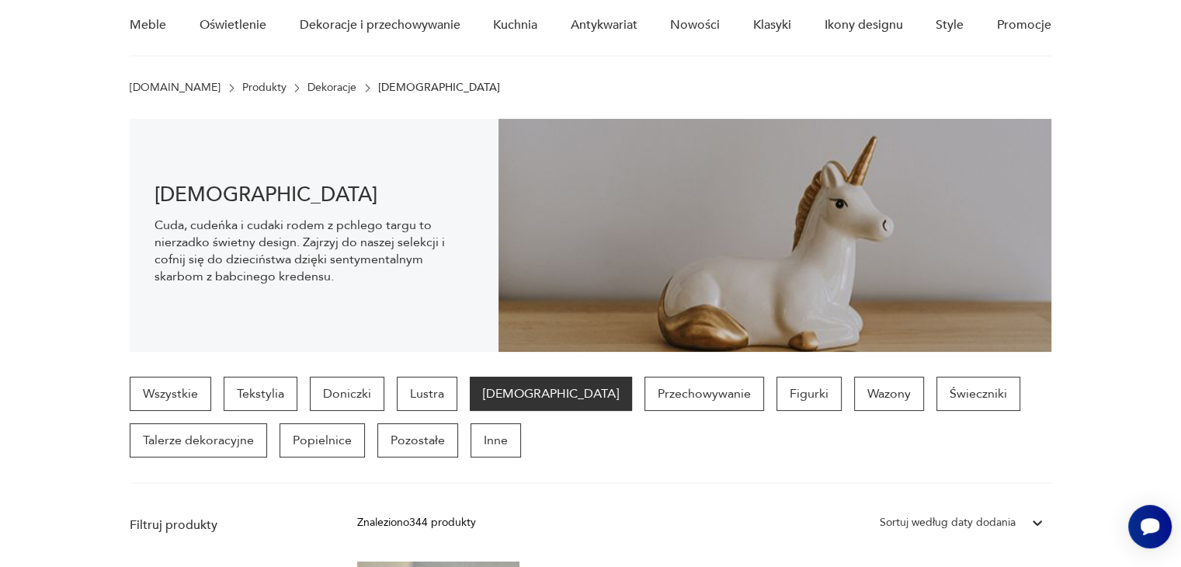
scroll to position [207, 0]
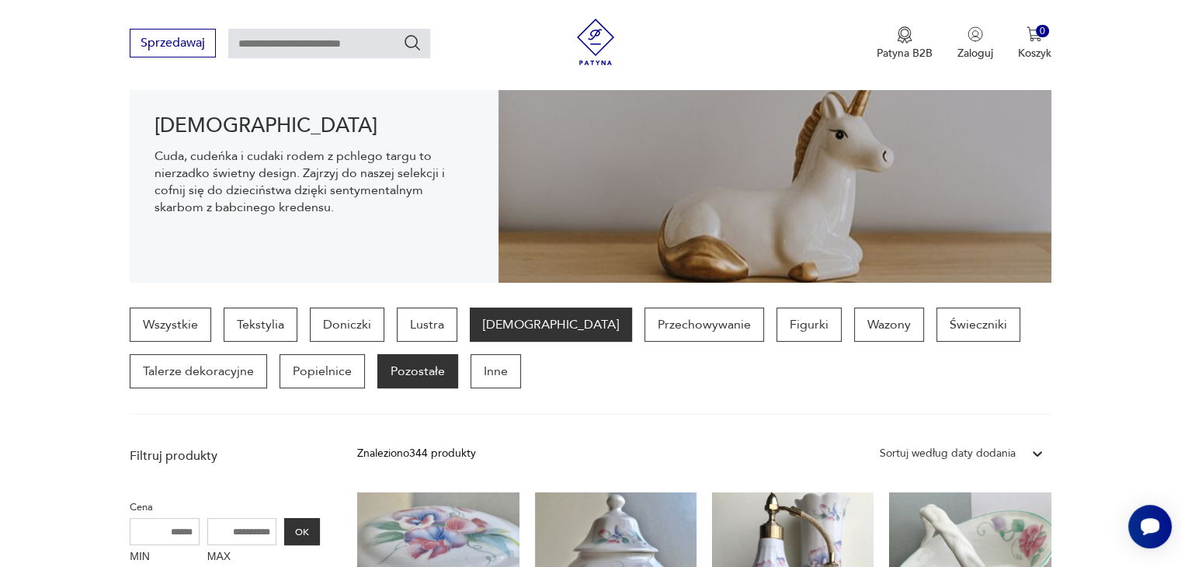
click at [396, 373] on p "Pozostałe" at bounding box center [417, 371] width 81 height 34
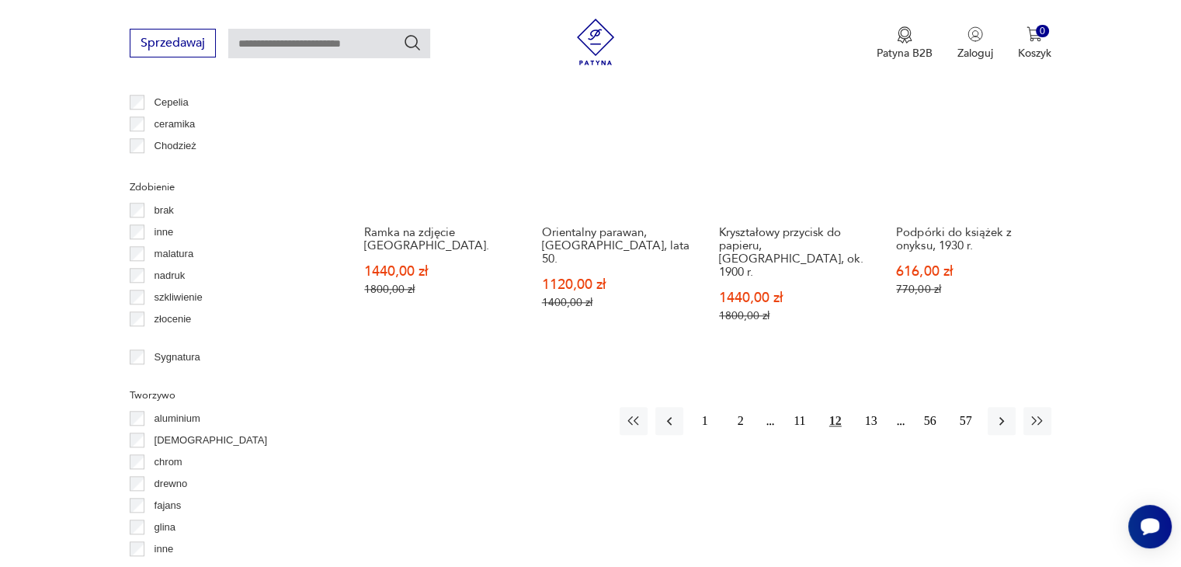
scroll to position [1654, 0]
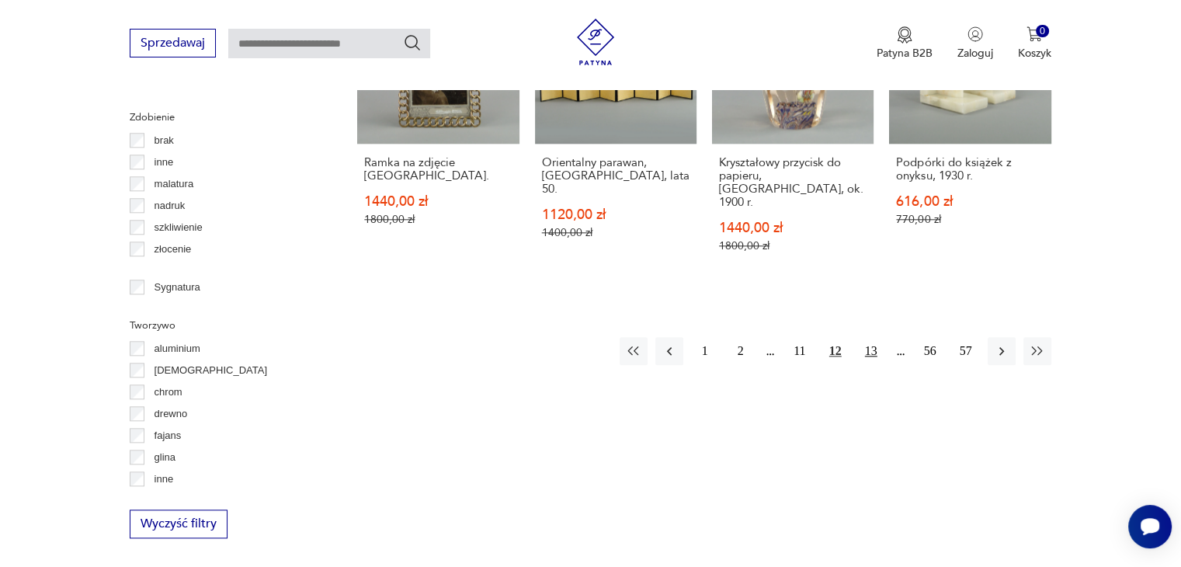
click at [877, 337] on button "13" at bounding box center [871, 351] width 28 height 28
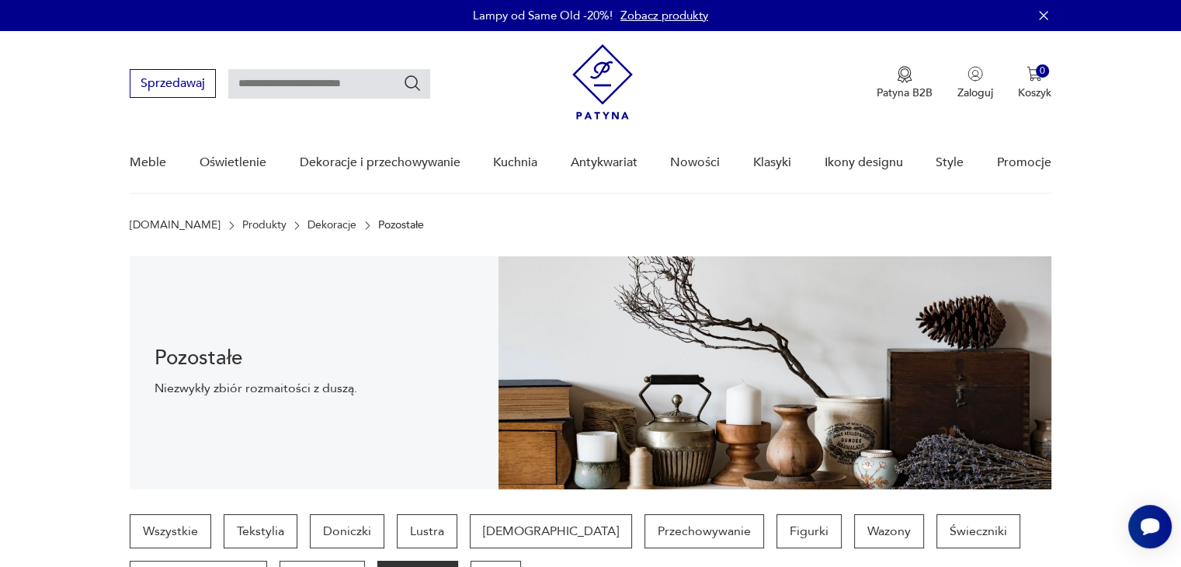
click at [885, 310] on img at bounding box center [774, 372] width 553 height 233
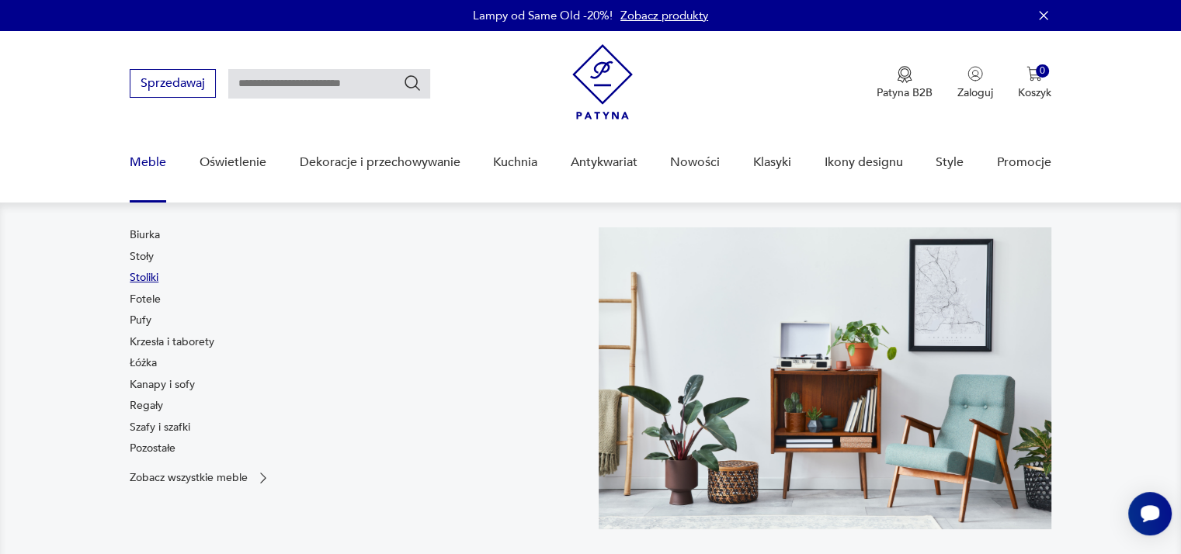
click at [155, 278] on link "Stoliki" at bounding box center [144, 278] width 29 height 16
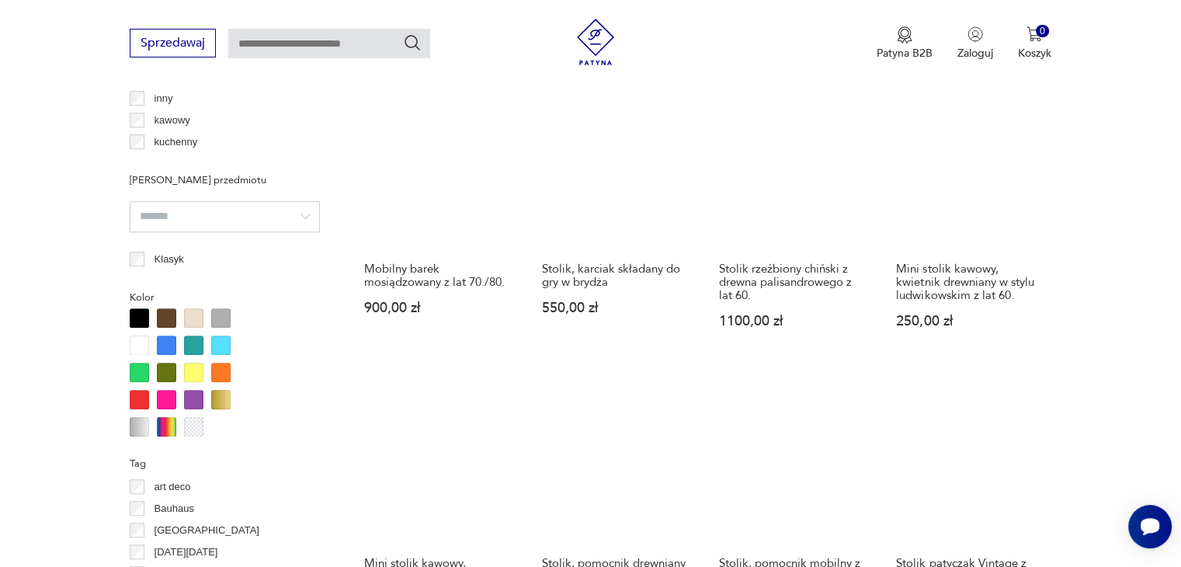
scroll to position [1447, 0]
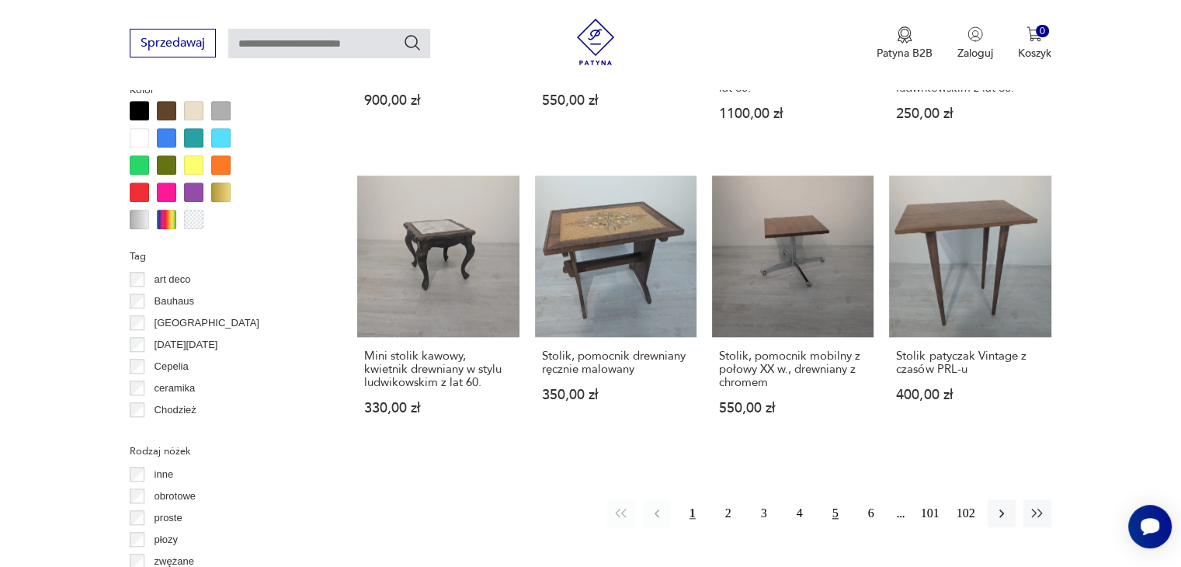
click at [845, 499] on button "5" at bounding box center [835, 513] width 28 height 28
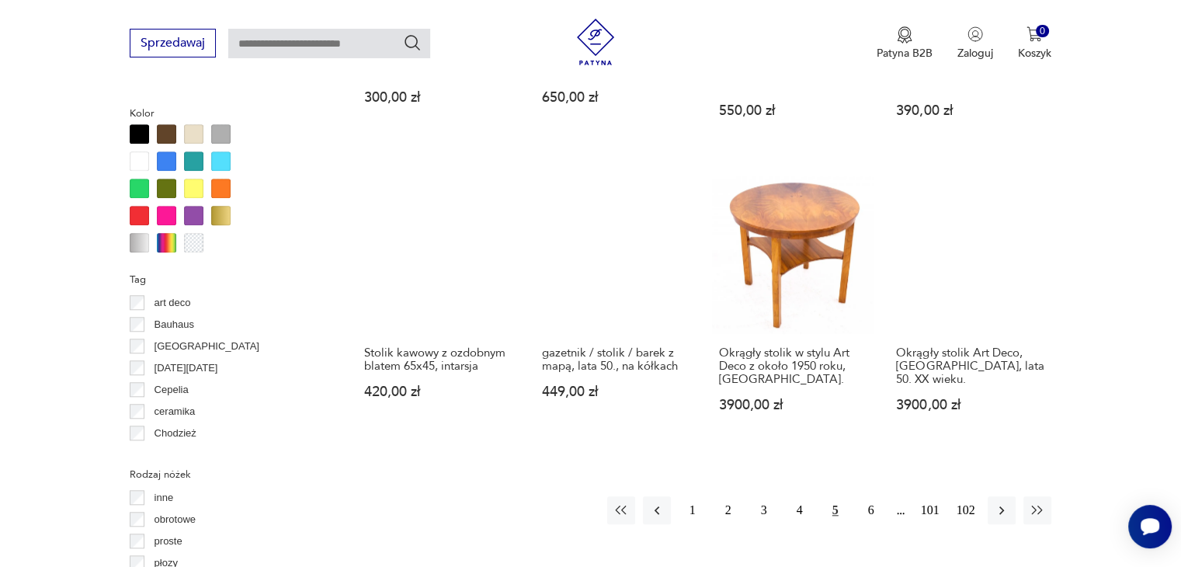
scroll to position [1447, 0]
